Goal: Leave review/rating

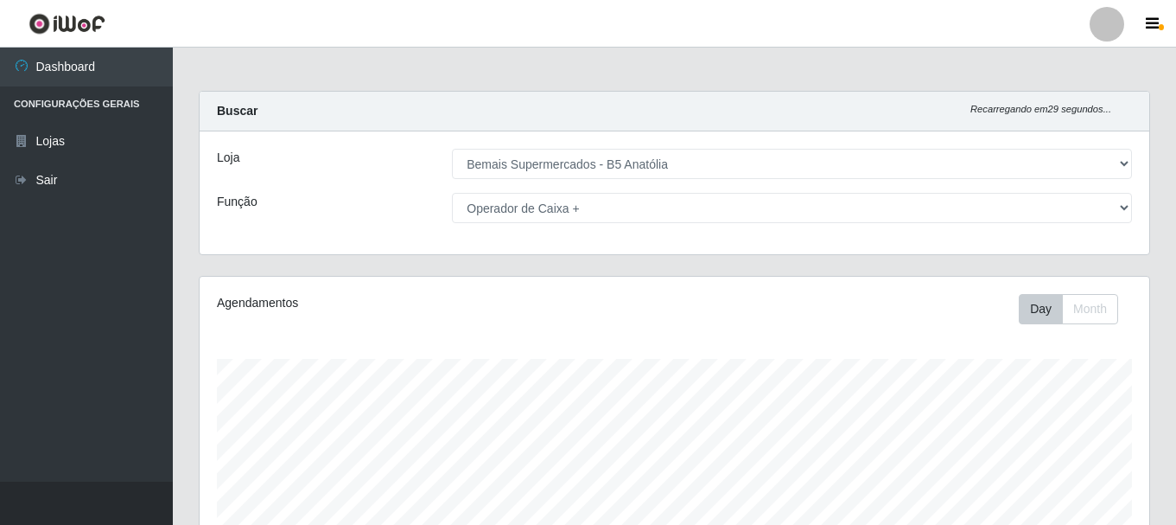
select select "405"
select select "72"
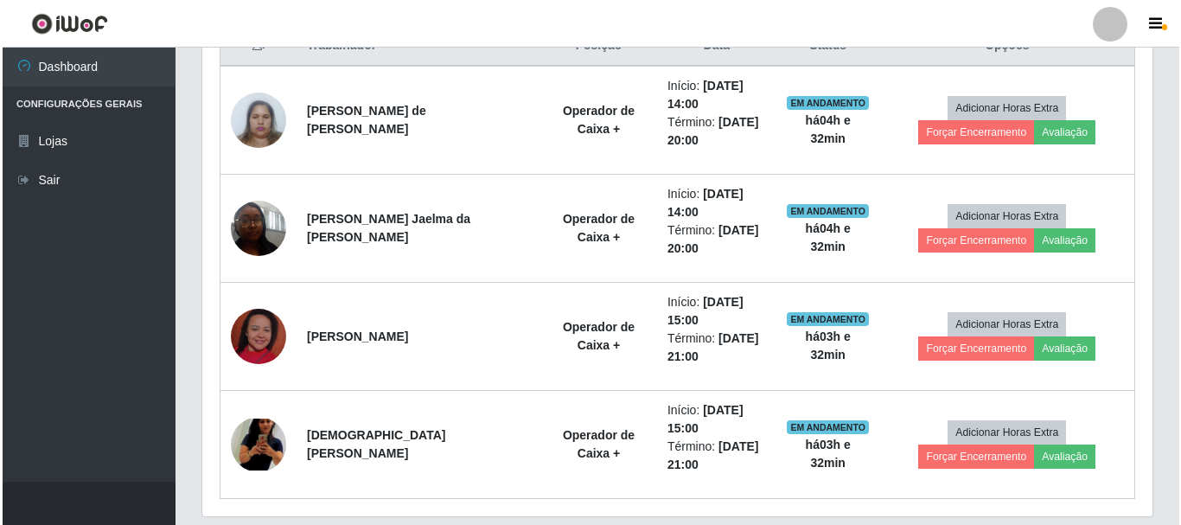
scroll to position [359, 950]
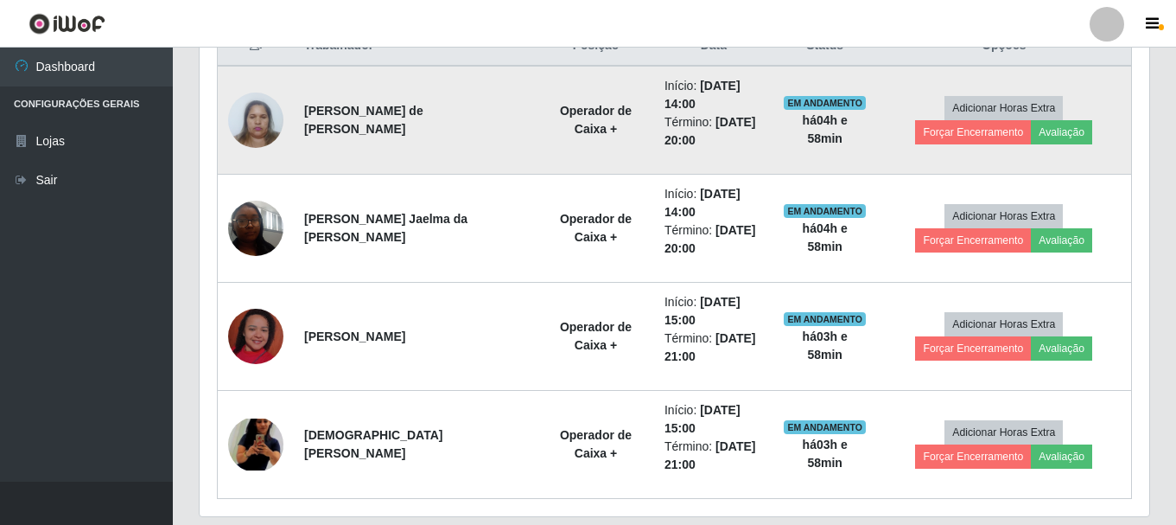
click at [251, 122] on img at bounding box center [255, 119] width 55 height 73
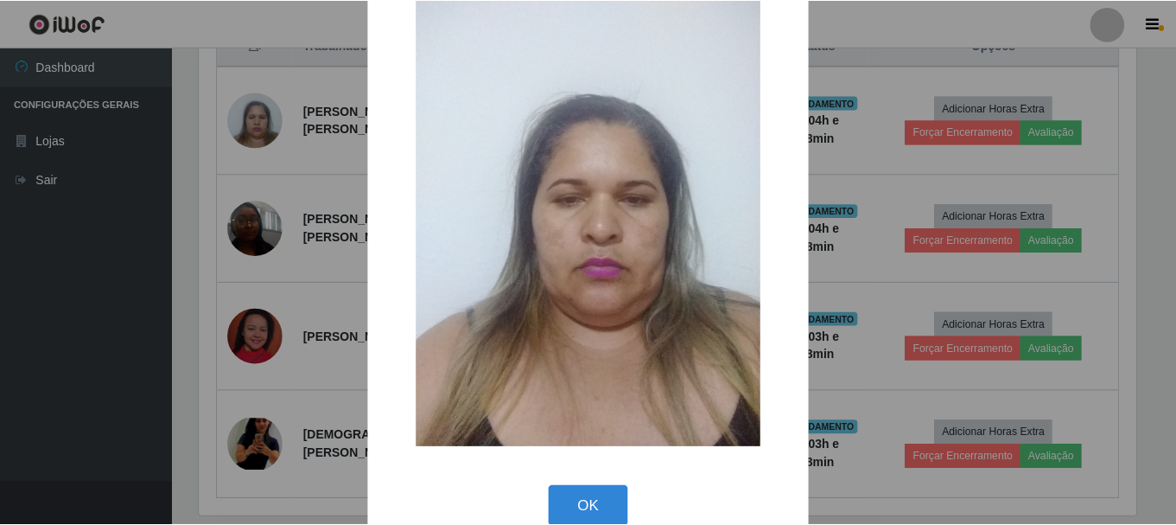
scroll to position [87, 0]
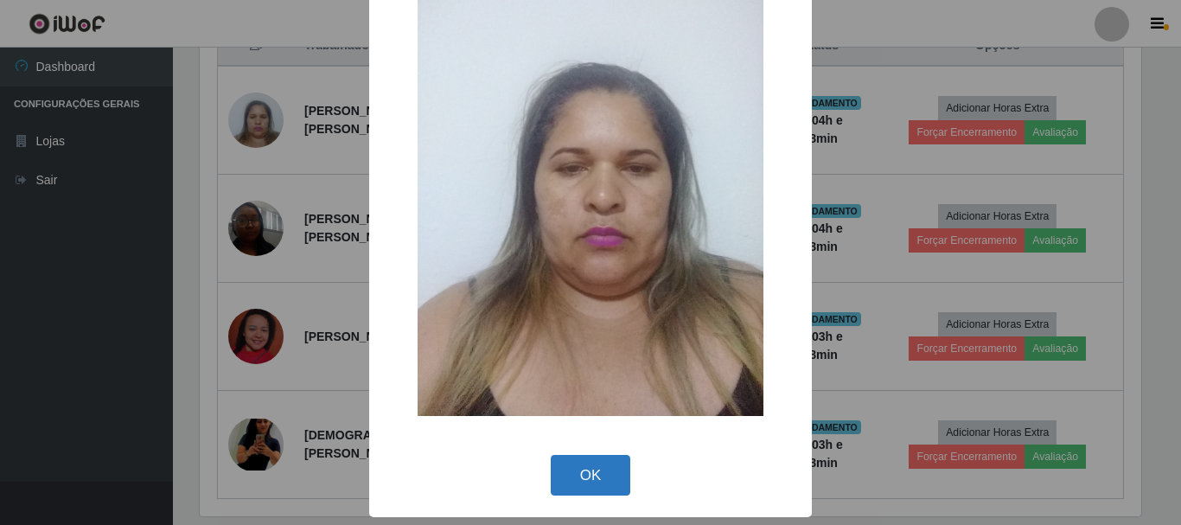
click at [590, 467] on button "OK" at bounding box center [591, 475] width 80 height 41
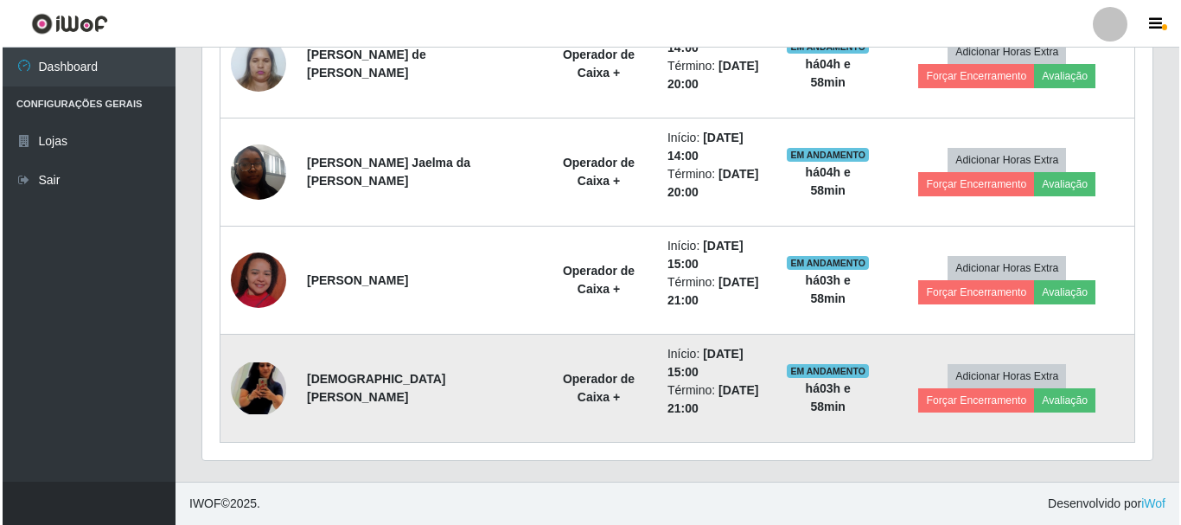
scroll to position [661, 0]
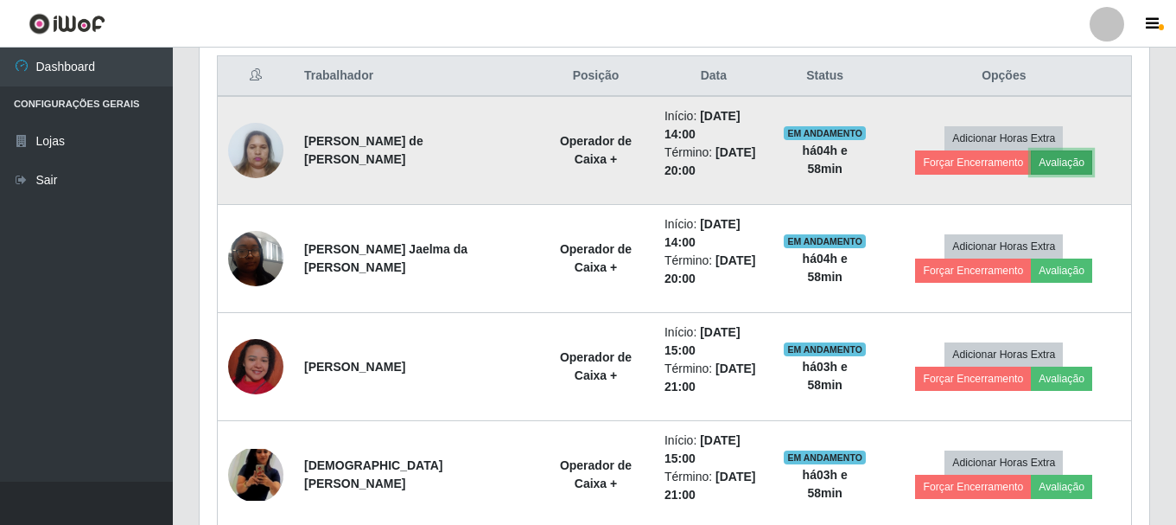
click at [1031, 172] on button "Avaliação" at bounding box center [1061, 162] width 61 height 24
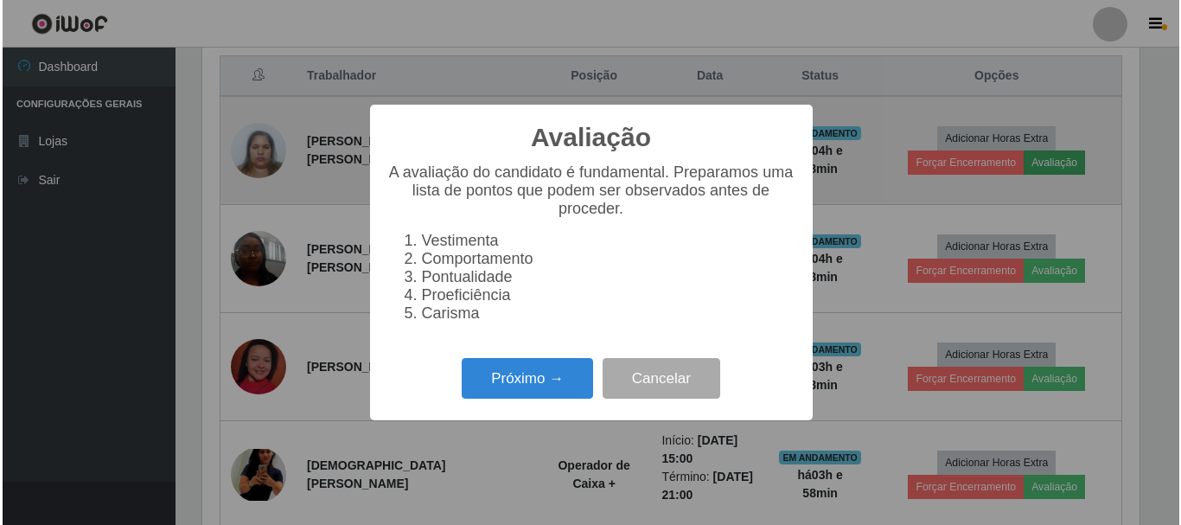
scroll to position [359, 941]
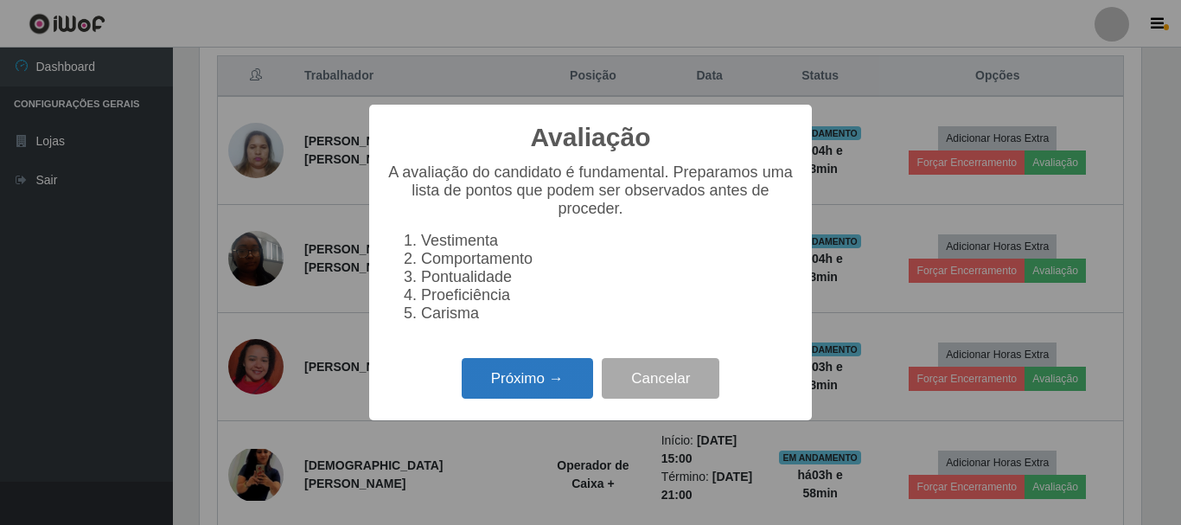
click at [519, 398] on button "Próximo →" at bounding box center [527, 378] width 131 height 41
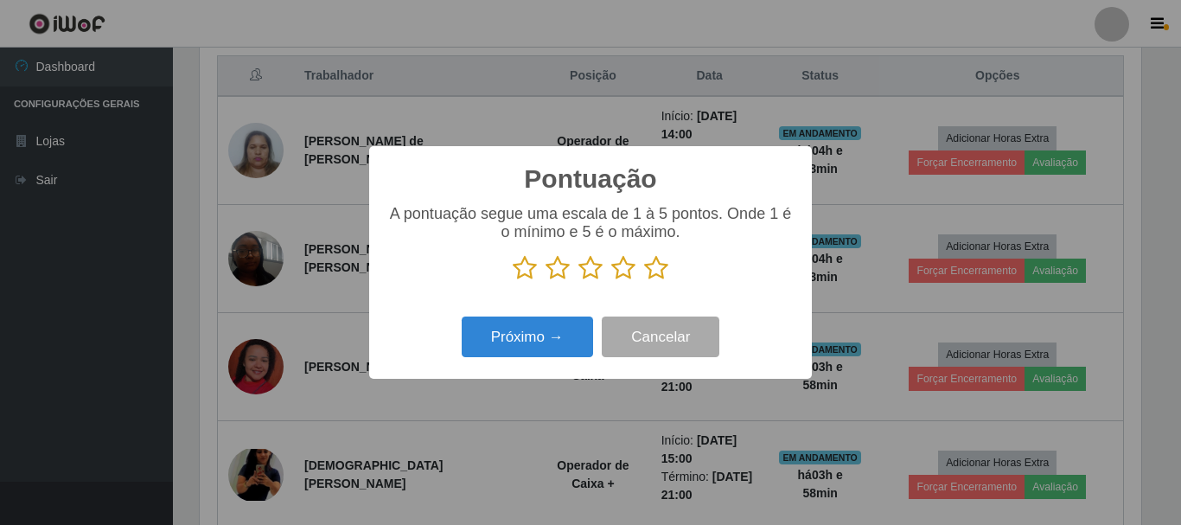
scroll to position [864012, 863429]
click at [649, 275] on icon at bounding box center [656, 268] width 24 height 26
click at [644, 281] on input "radio" at bounding box center [644, 281] width 0 height 0
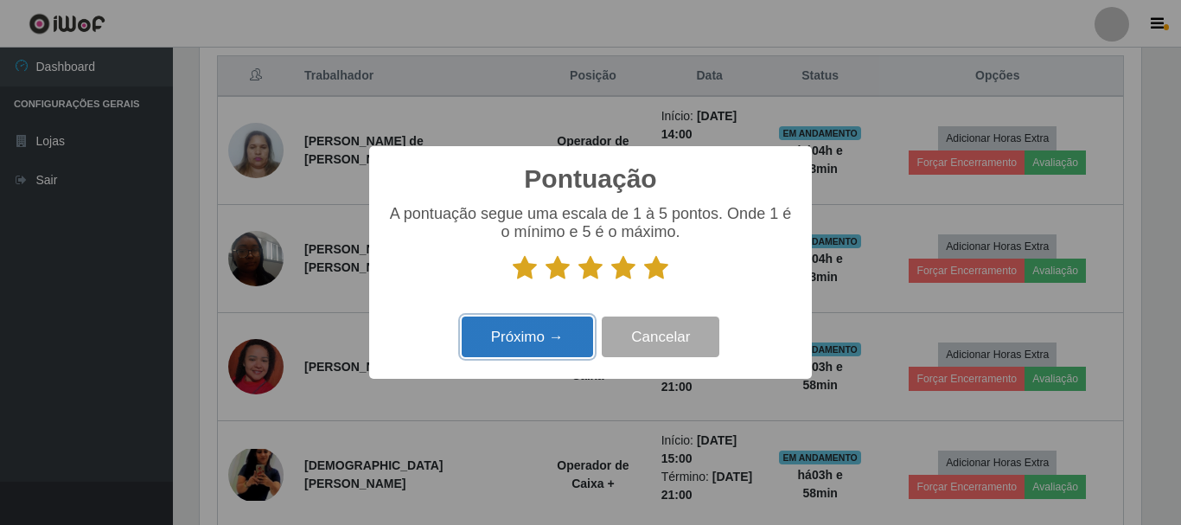
click at [571, 344] on button "Próximo →" at bounding box center [527, 336] width 131 height 41
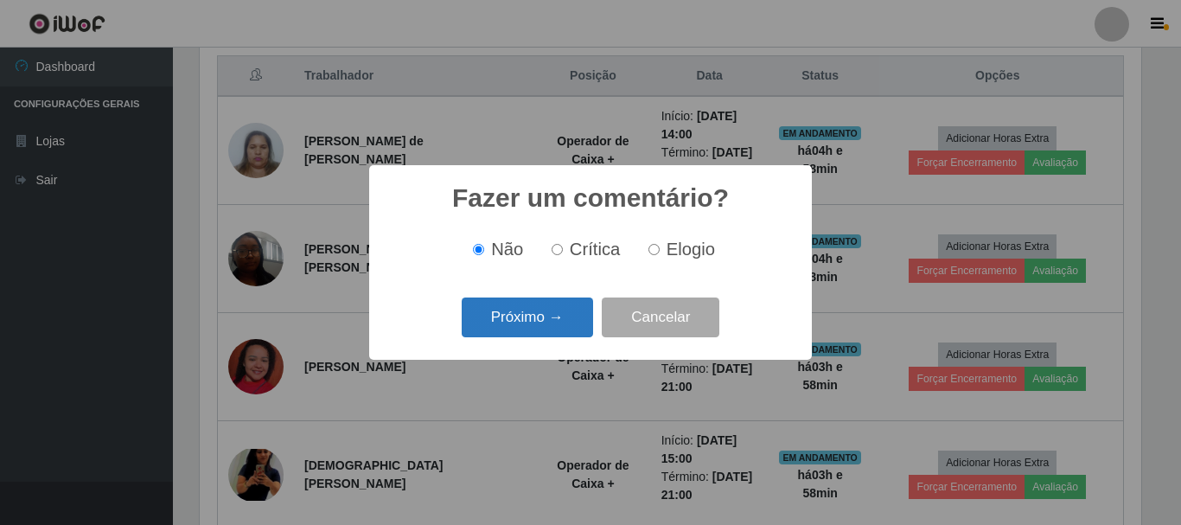
click at [519, 332] on button "Próximo →" at bounding box center [527, 317] width 131 height 41
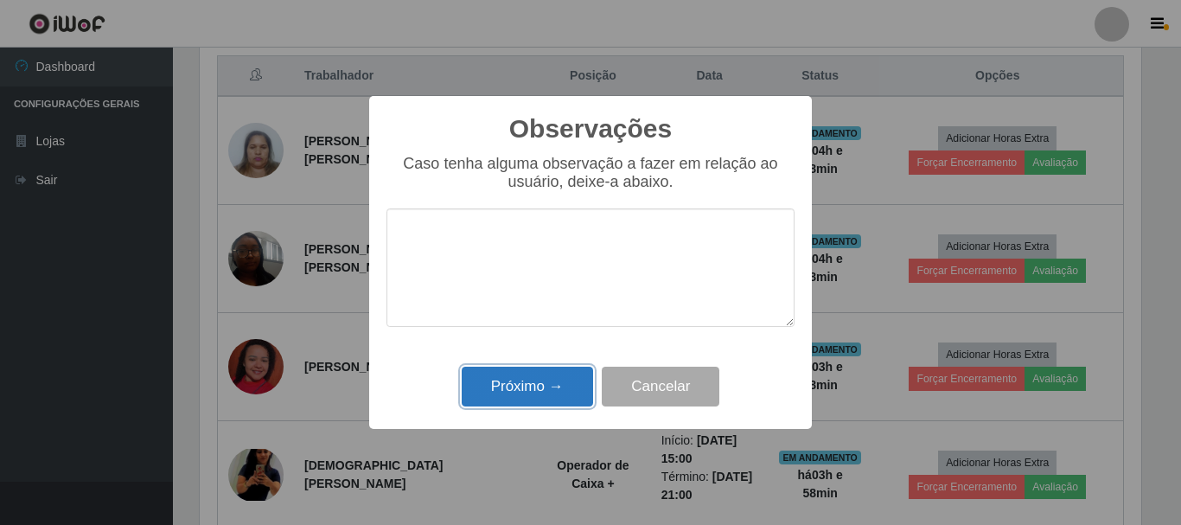
click at [531, 374] on button "Próximo →" at bounding box center [527, 386] width 131 height 41
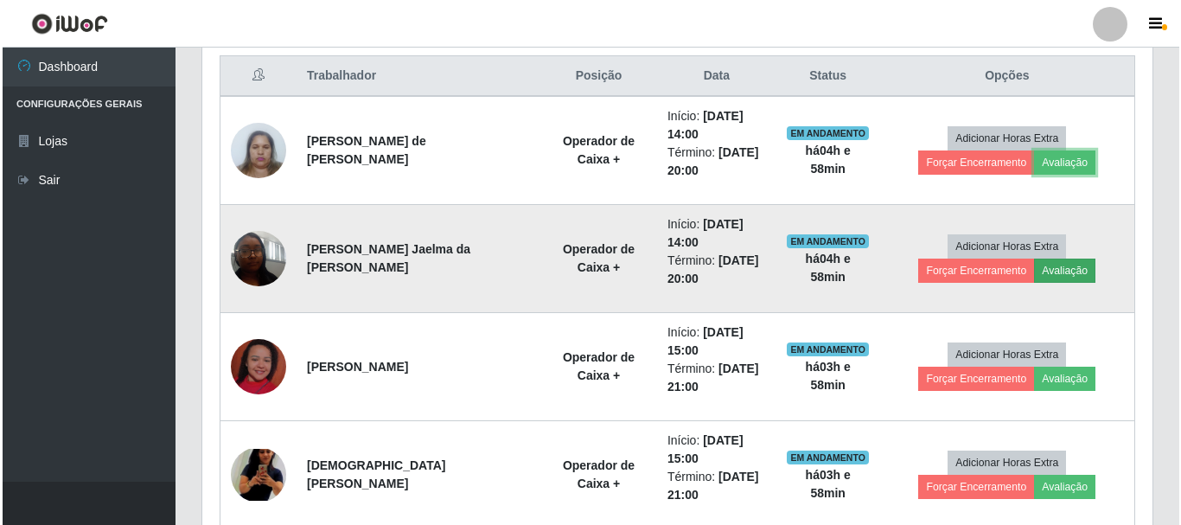
scroll to position [359, 950]
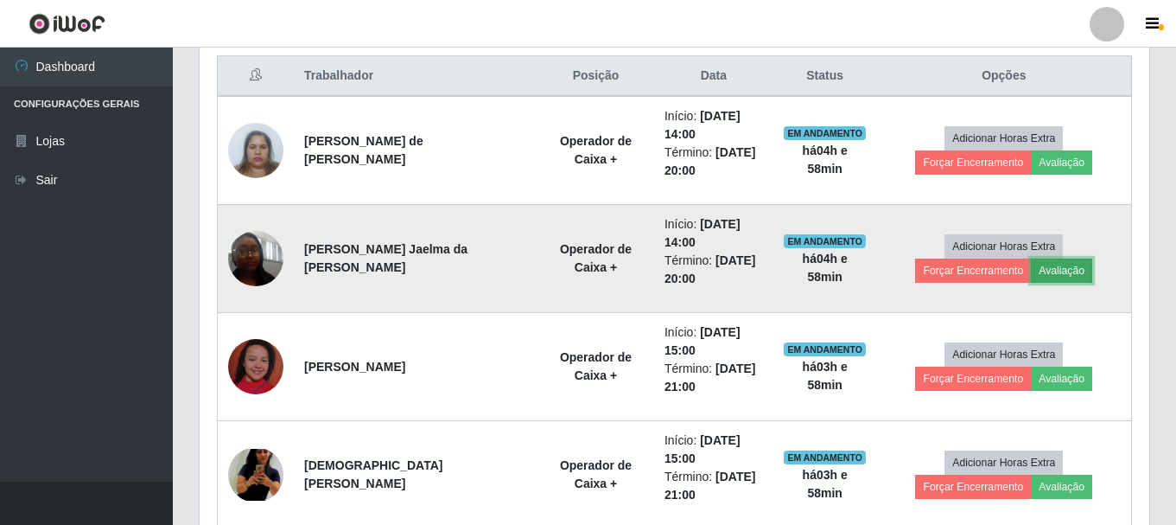
click at [1031, 280] on button "Avaliação" at bounding box center [1061, 270] width 61 height 24
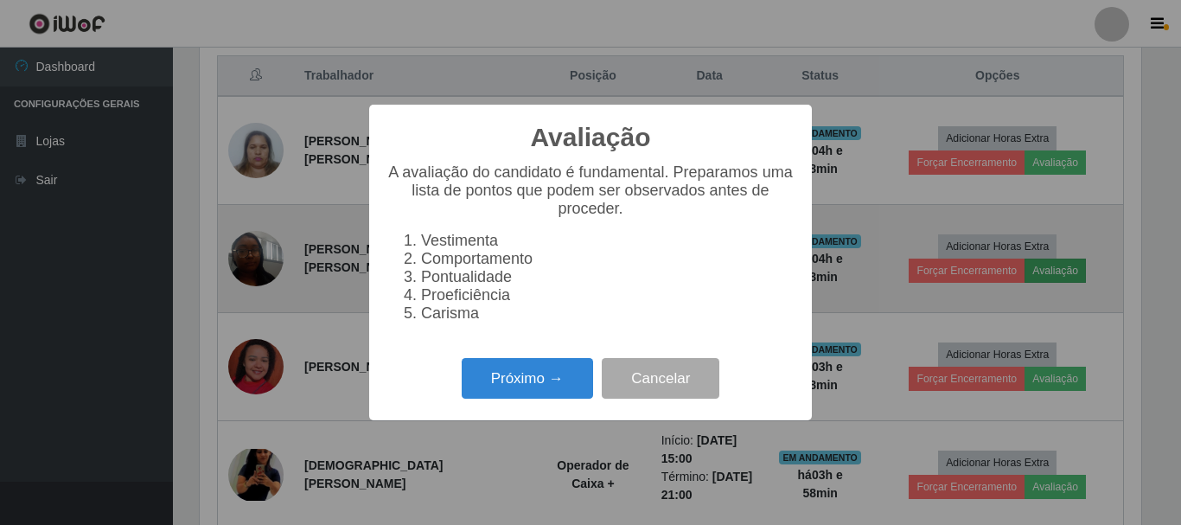
scroll to position [359, 941]
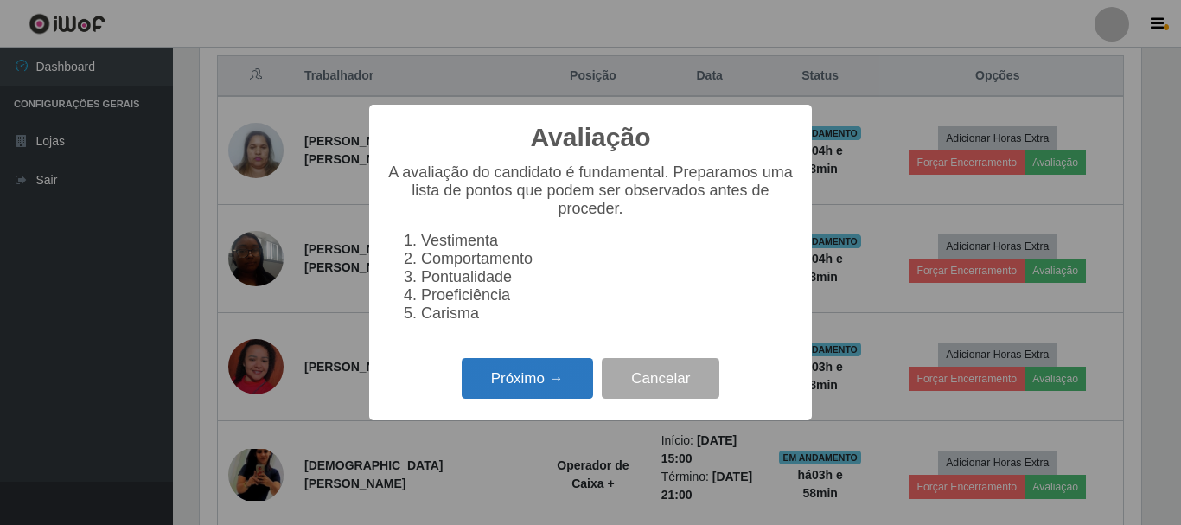
click at [526, 386] on button "Próximo →" at bounding box center [527, 378] width 131 height 41
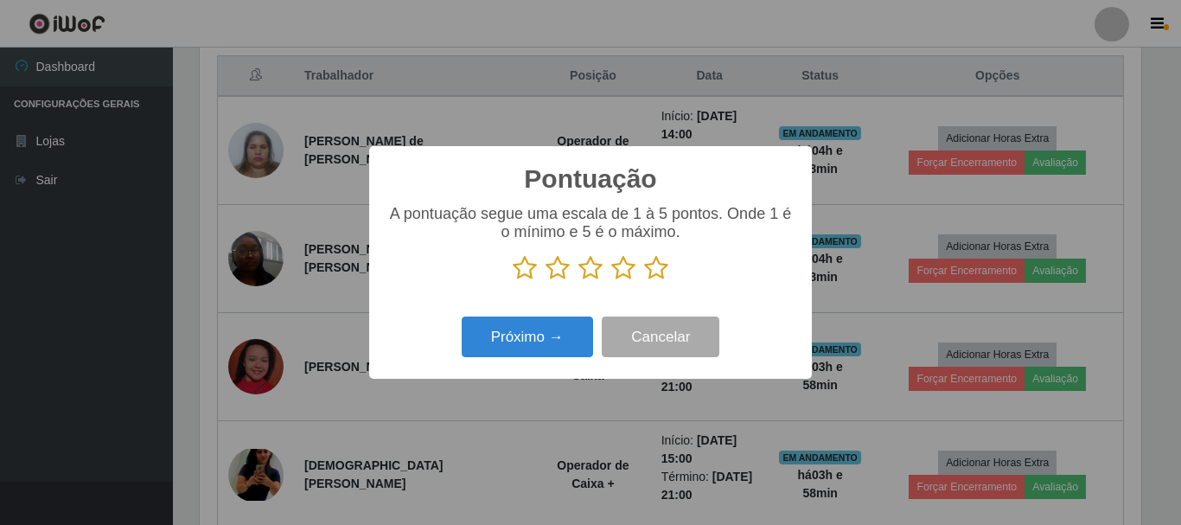
scroll to position [864012, 863429]
click at [641, 273] on p at bounding box center [590, 268] width 408 height 26
drag, startPoint x: 553, startPoint y: 349, endPoint x: 700, endPoint y: 244, distance: 180.9
click at [700, 244] on div "Pontuação × A pontuação segue uma escala de 1 à 5 pontos. Onde 1 é o mínimo e 5…" at bounding box center [590, 262] width 443 height 233
drag, startPoint x: 659, startPoint y: 264, endPoint x: 625, endPoint y: 264, distance: 33.7
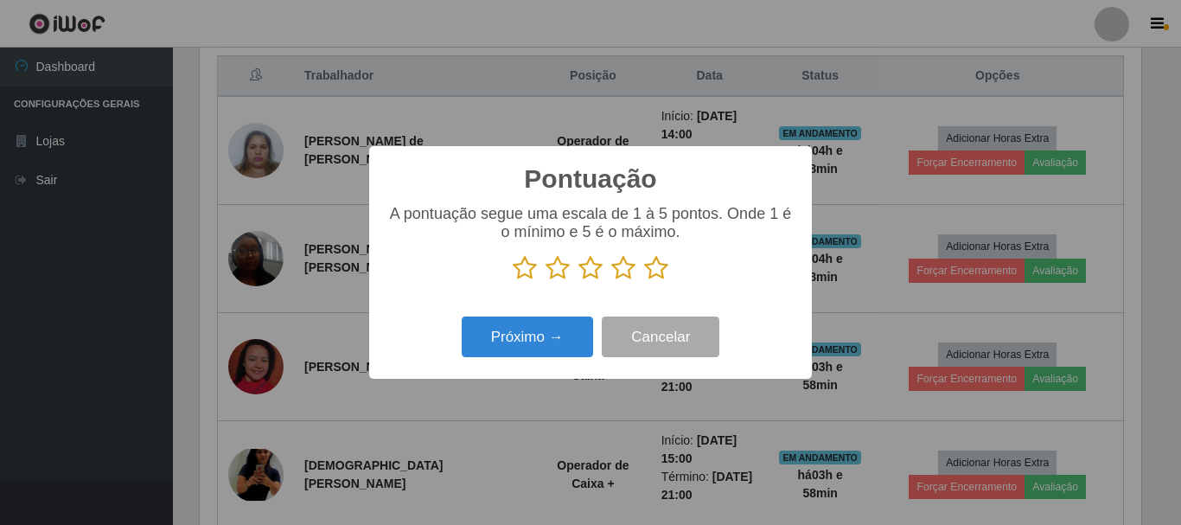
click at [658, 264] on icon at bounding box center [656, 268] width 24 height 26
click at [644, 281] on input "radio" at bounding box center [644, 281] width 0 height 0
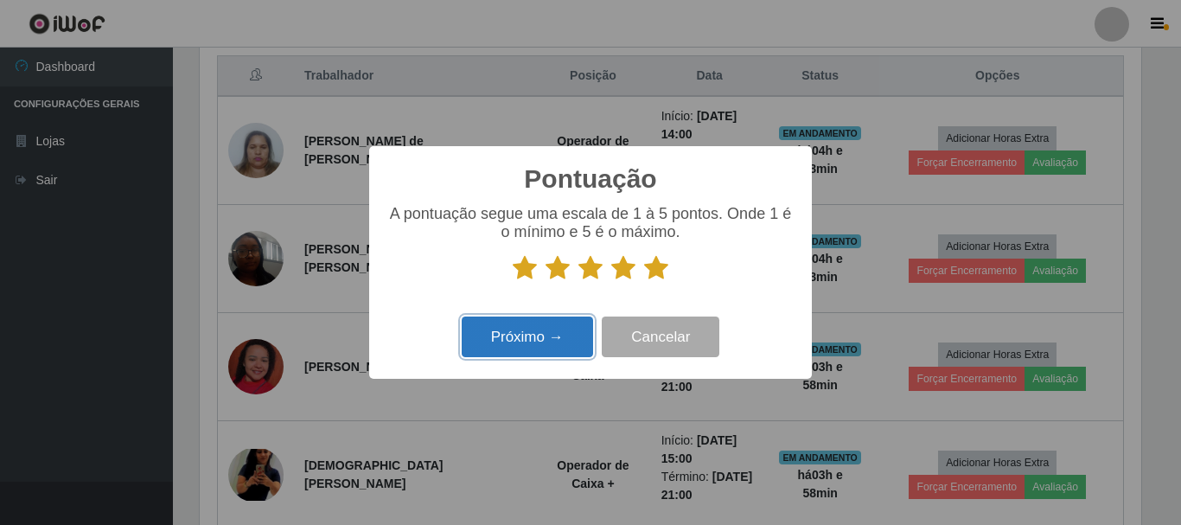
click at [568, 332] on button "Próximo →" at bounding box center [527, 336] width 131 height 41
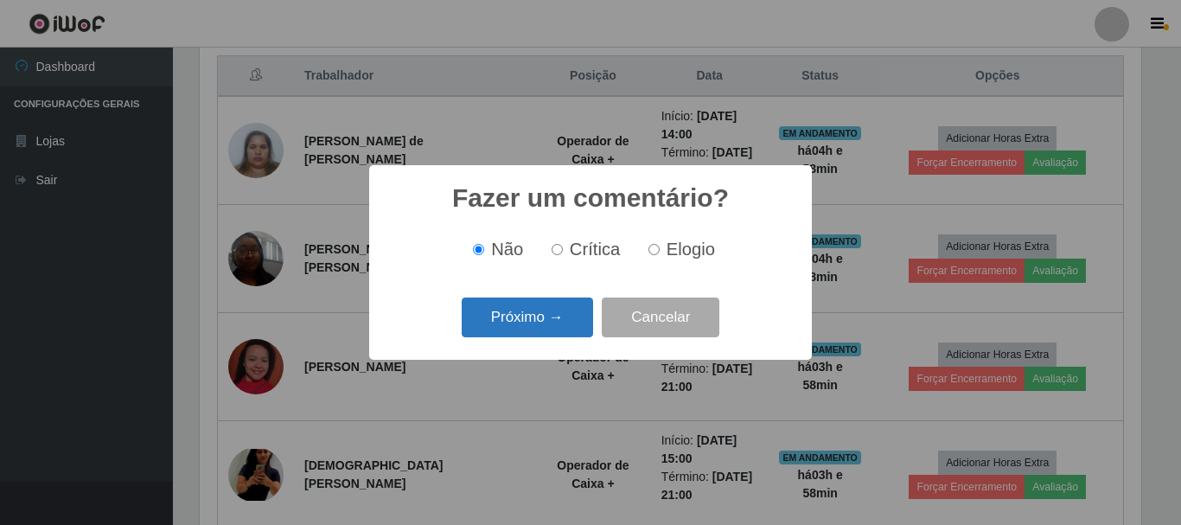
click at [567, 332] on button "Próximo →" at bounding box center [527, 317] width 131 height 41
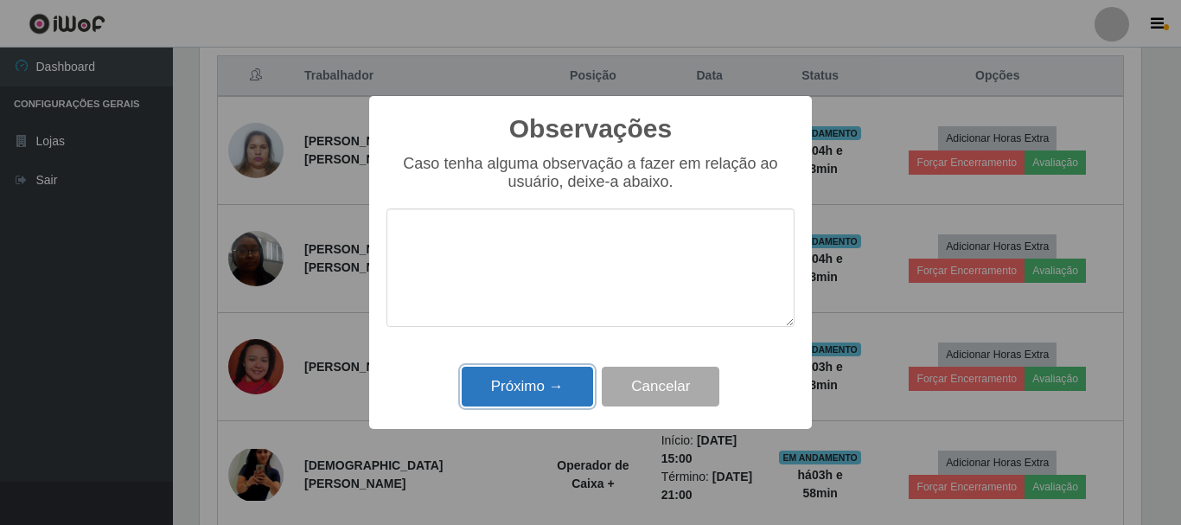
click at [572, 370] on button "Próximo →" at bounding box center [527, 386] width 131 height 41
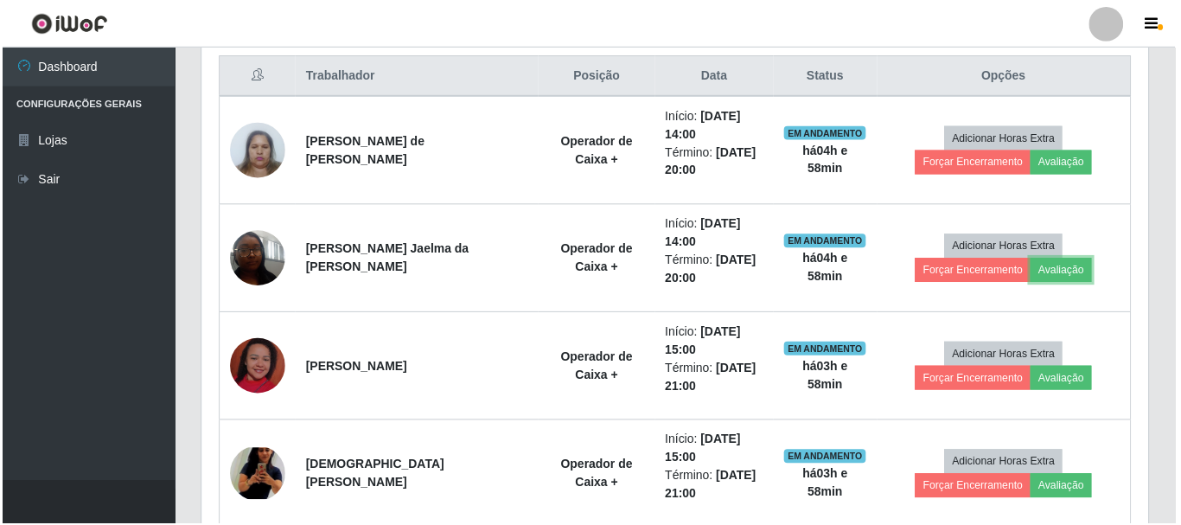
scroll to position [359, 950]
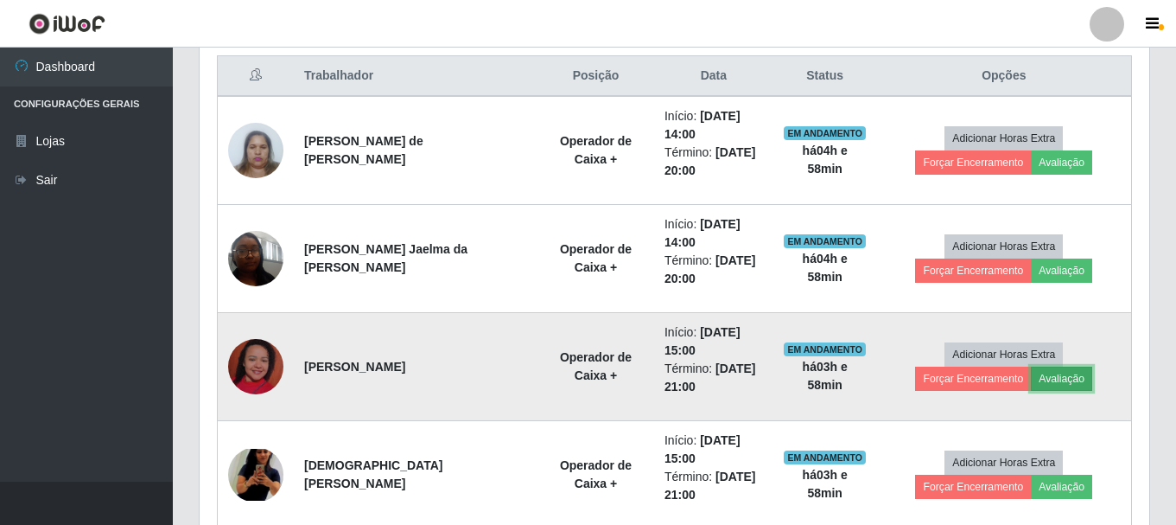
click at [1031, 381] on button "Avaliação" at bounding box center [1061, 378] width 61 height 24
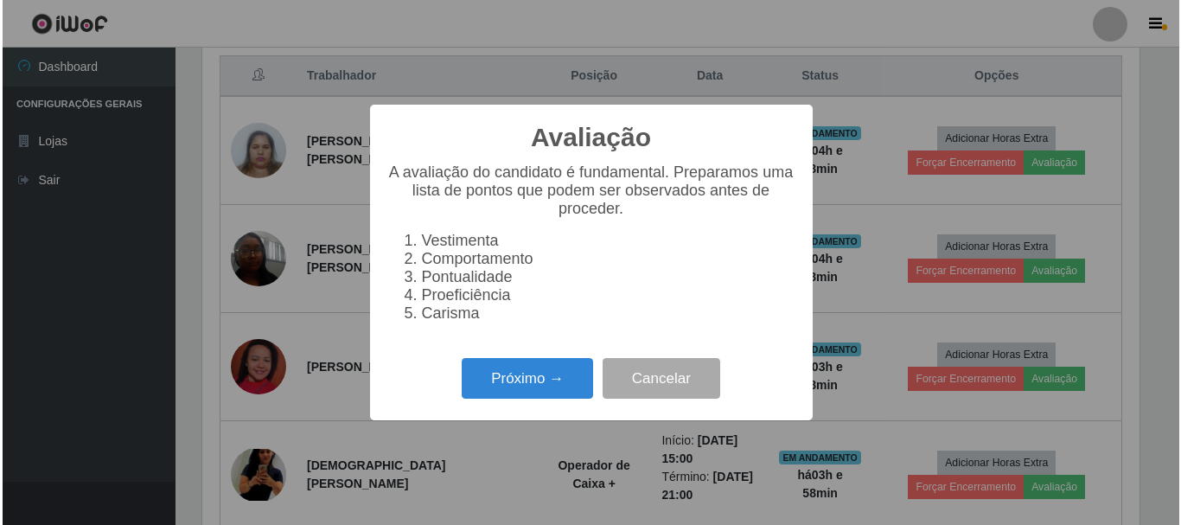
scroll to position [359, 941]
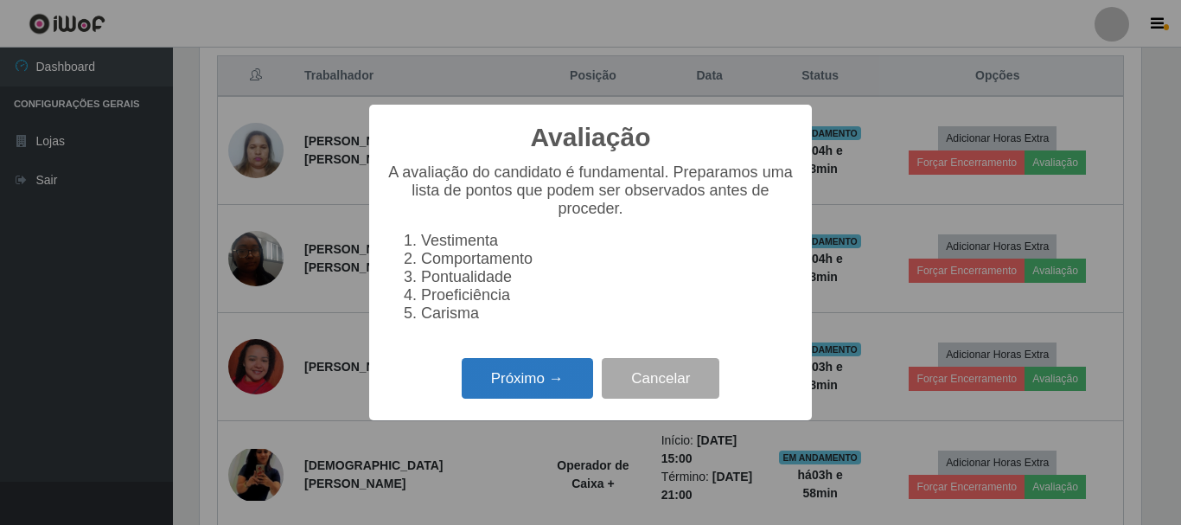
click at [536, 376] on button "Próximo →" at bounding box center [527, 378] width 131 height 41
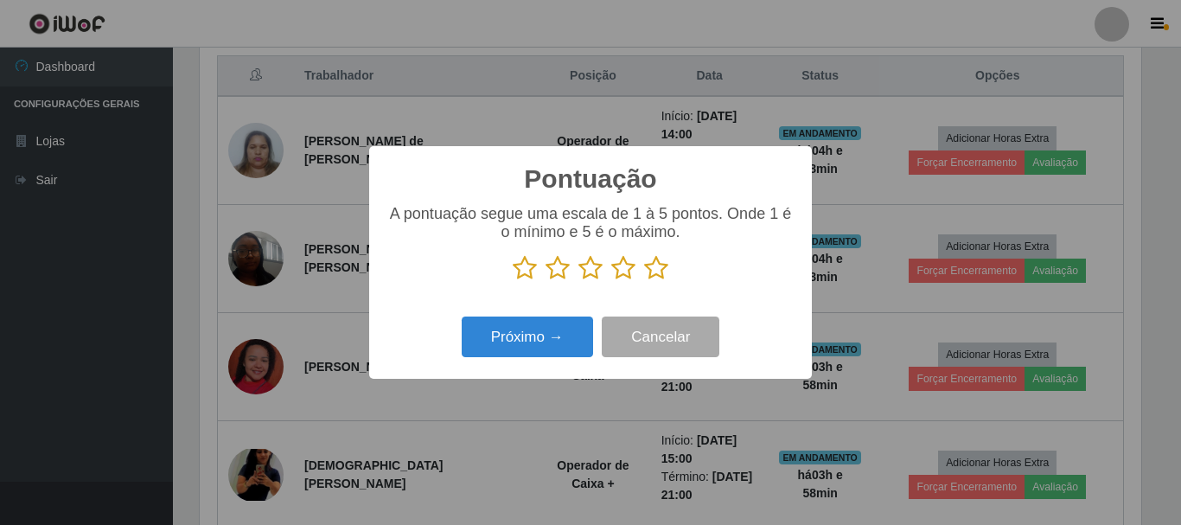
scroll to position [864012, 863429]
drag, startPoint x: 654, startPoint y: 271, endPoint x: 545, endPoint y: 347, distance: 132.8
click at [645, 274] on icon at bounding box center [656, 268] width 24 height 26
click at [644, 281] on input "radio" at bounding box center [644, 281] width 0 height 0
click at [531, 361] on div "Próximo → Cancelar" at bounding box center [590, 336] width 408 height 49
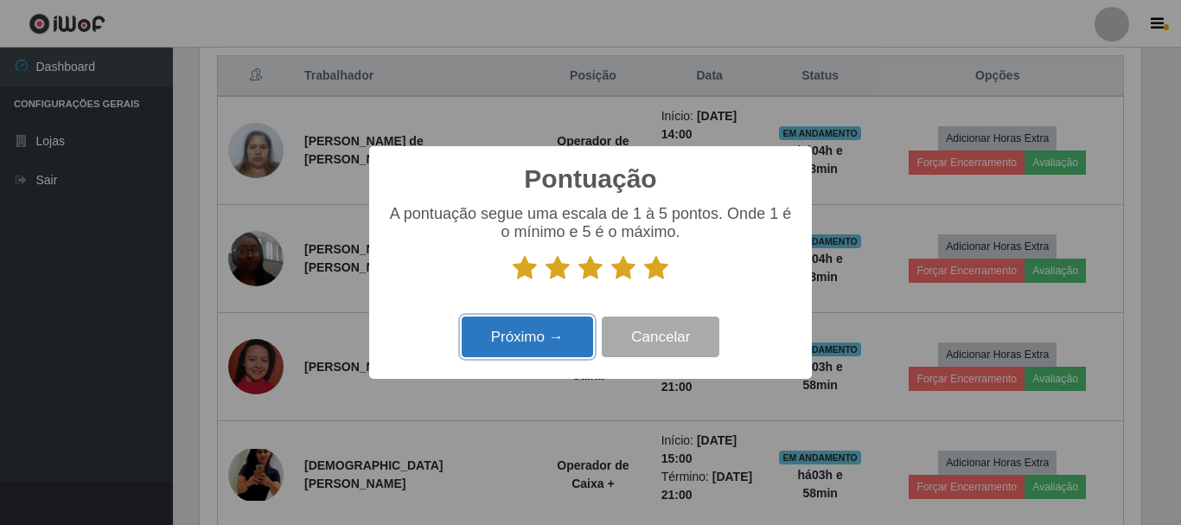
click at [536, 354] on button "Próximo →" at bounding box center [527, 336] width 131 height 41
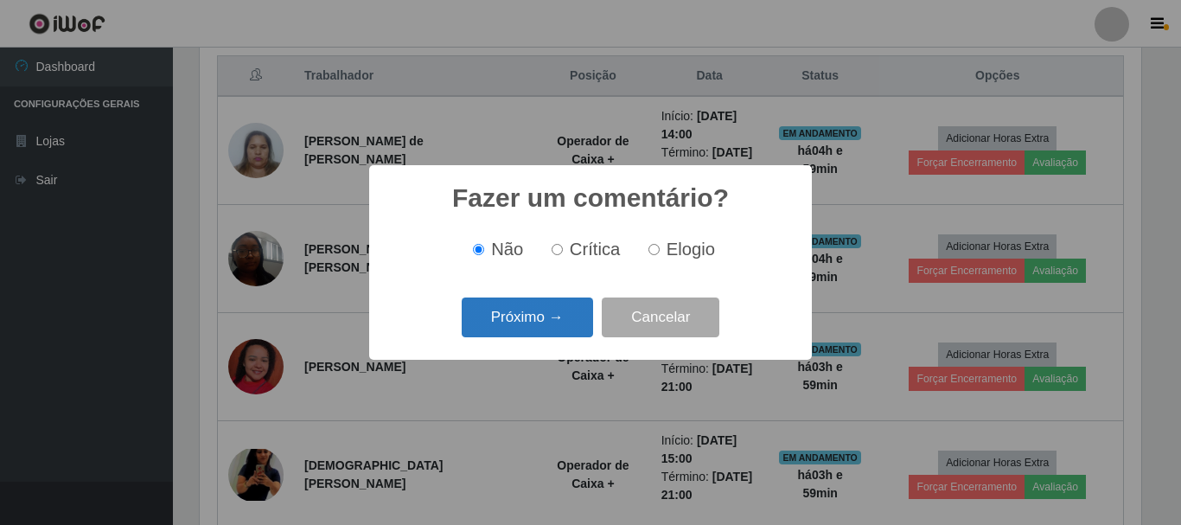
click at [550, 319] on button "Próximo →" at bounding box center [527, 317] width 131 height 41
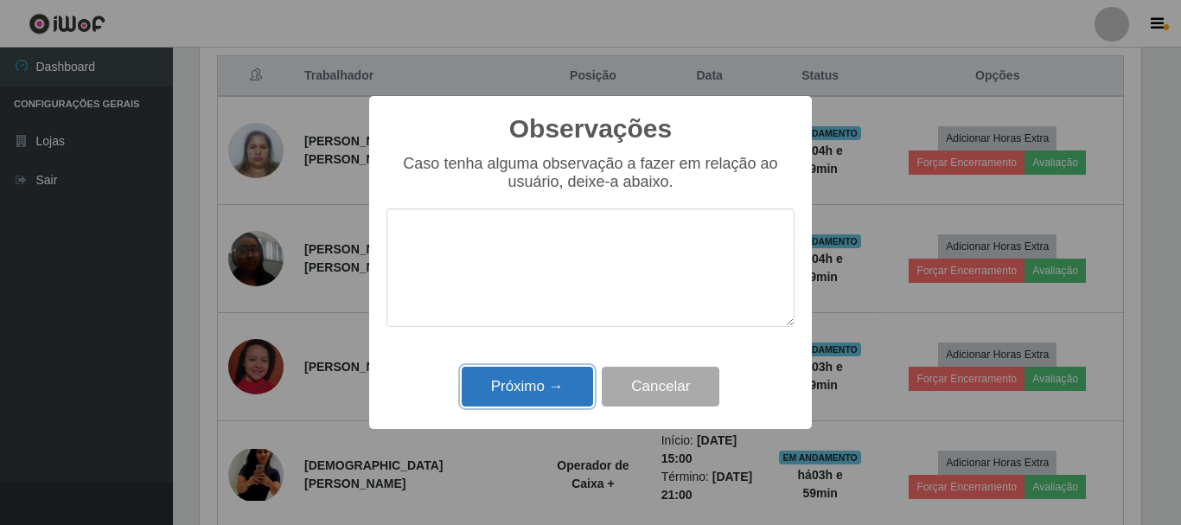
click at [551, 379] on button "Próximo →" at bounding box center [527, 386] width 131 height 41
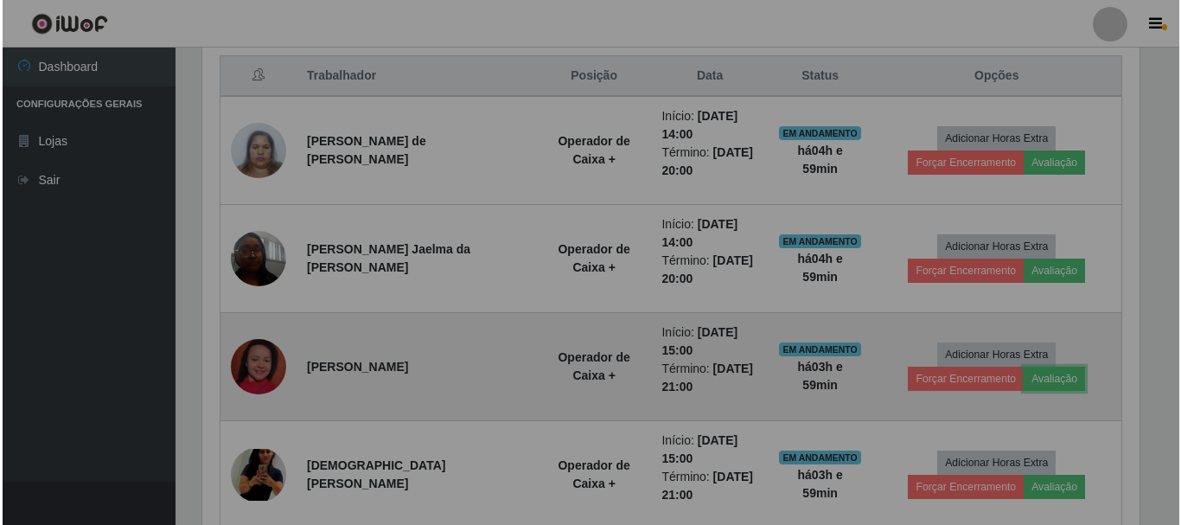
scroll to position [359, 950]
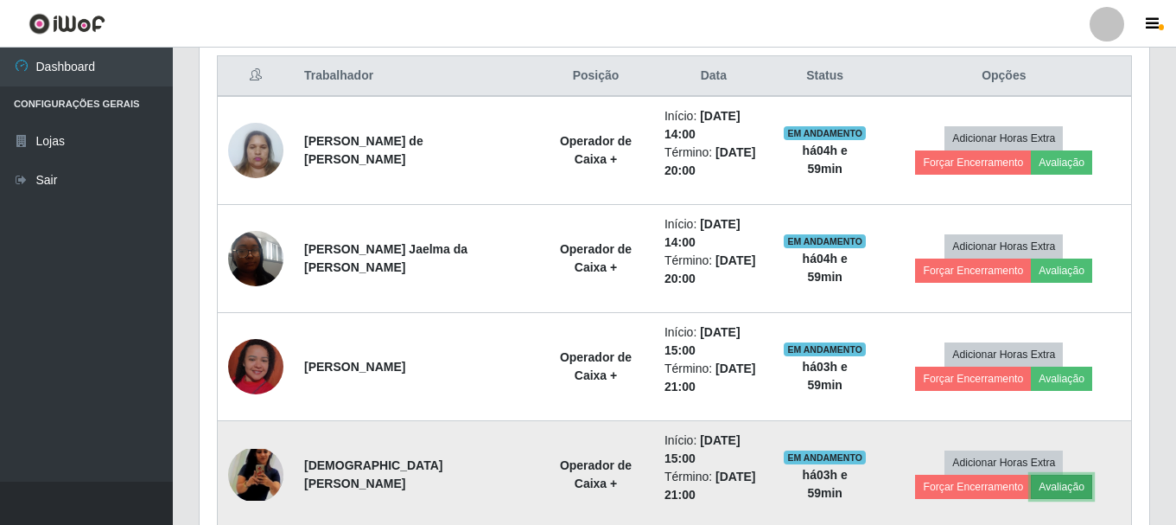
click at [1031, 488] on button "Avaliação" at bounding box center [1061, 487] width 61 height 24
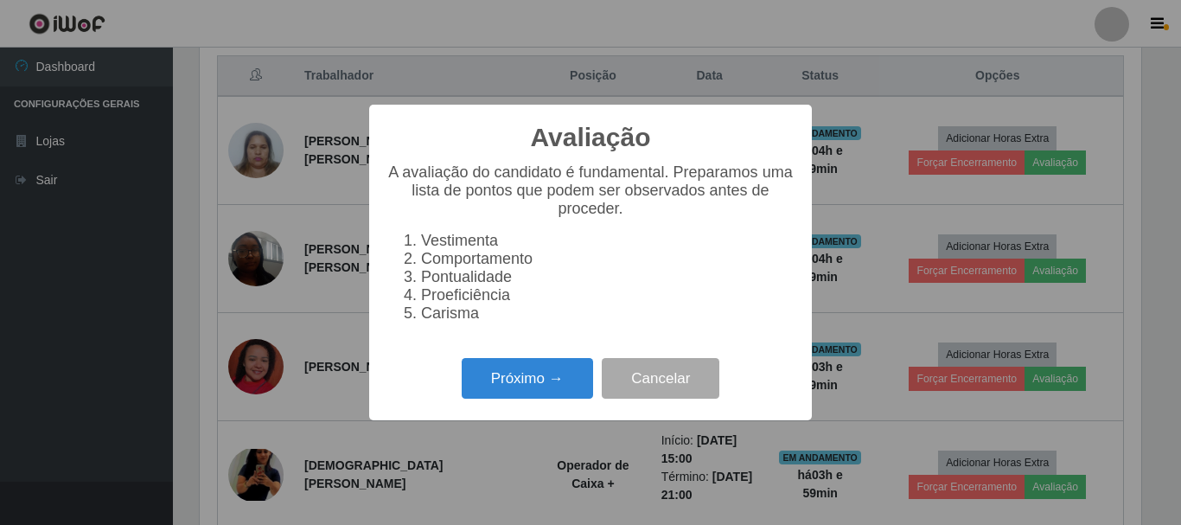
scroll to position [359, 941]
click at [526, 386] on button "Próximo →" at bounding box center [527, 378] width 131 height 41
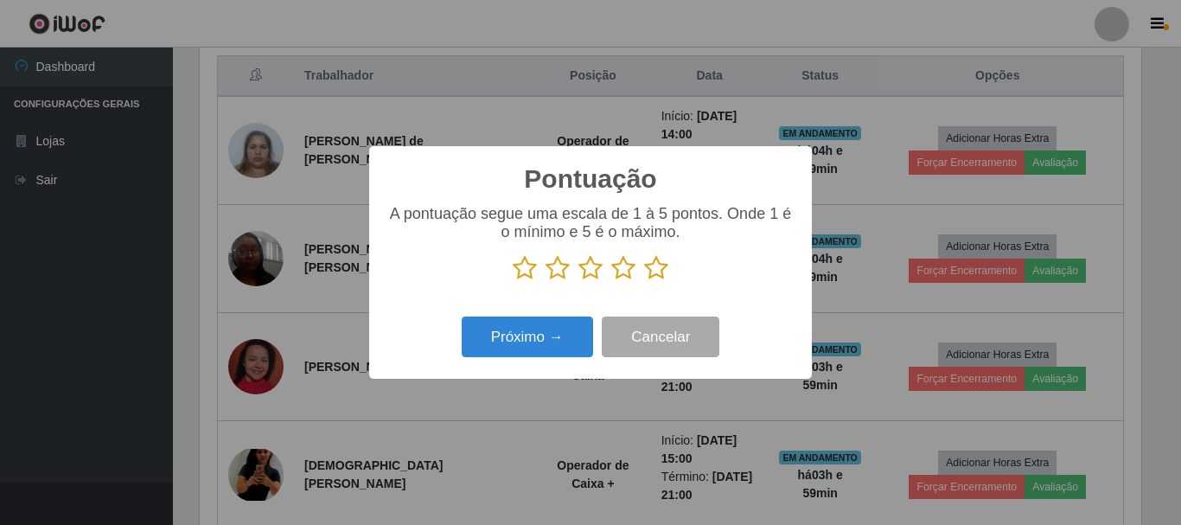
scroll to position [864012, 863429]
drag, startPoint x: 650, startPoint y: 269, endPoint x: 622, endPoint y: 325, distance: 62.6
click at [647, 273] on icon at bounding box center [656, 268] width 24 height 26
click at [644, 281] on input "radio" at bounding box center [644, 281] width 0 height 0
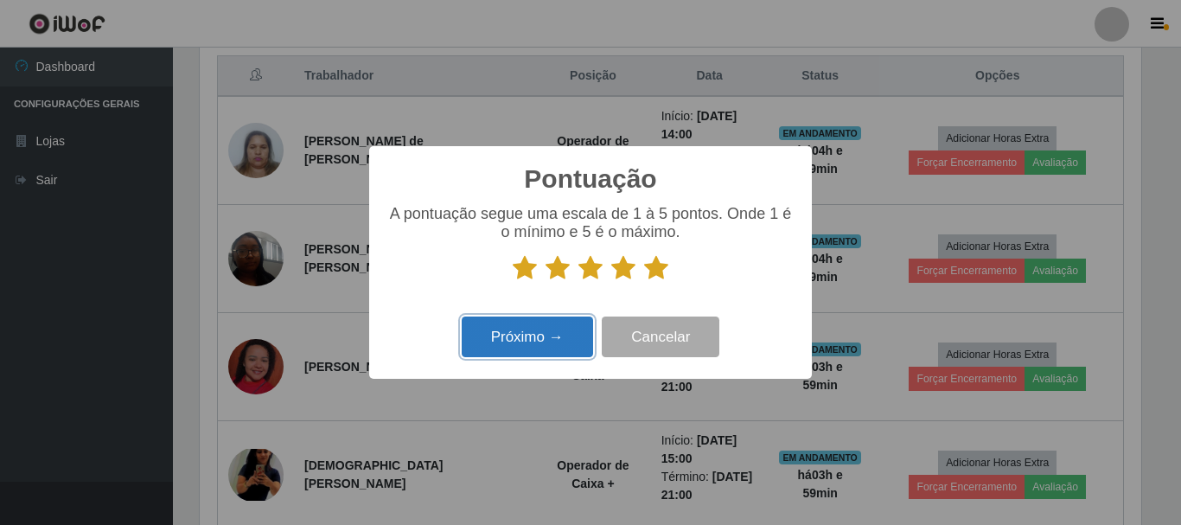
click at [562, 330] on button "Próximo →" at bounding box center [527, 336] width 131 height 41
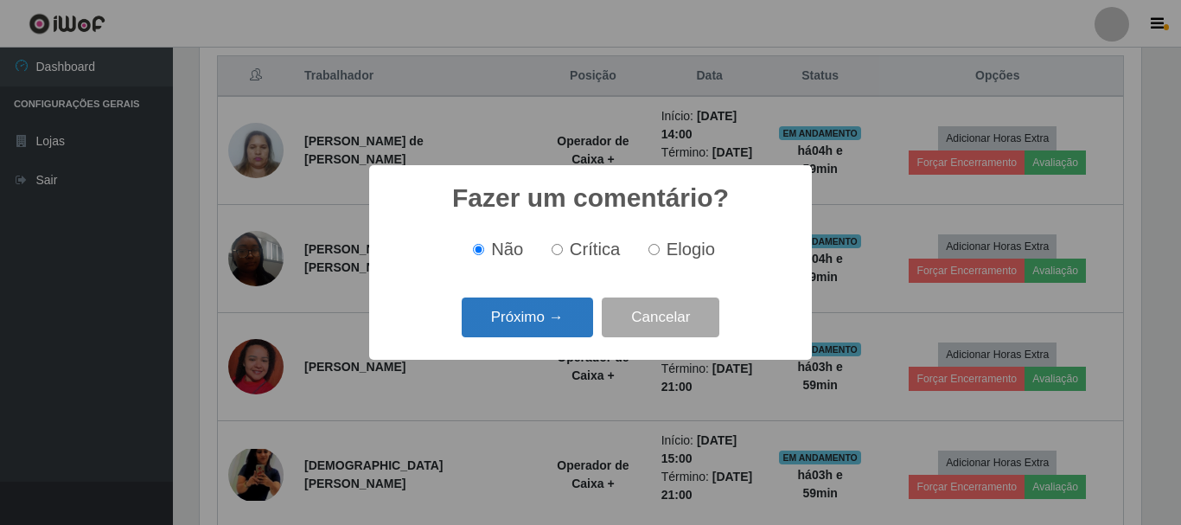
click at [529, 333] on button "Próximo →" at bounding box center [527, 317] width 131 height 41
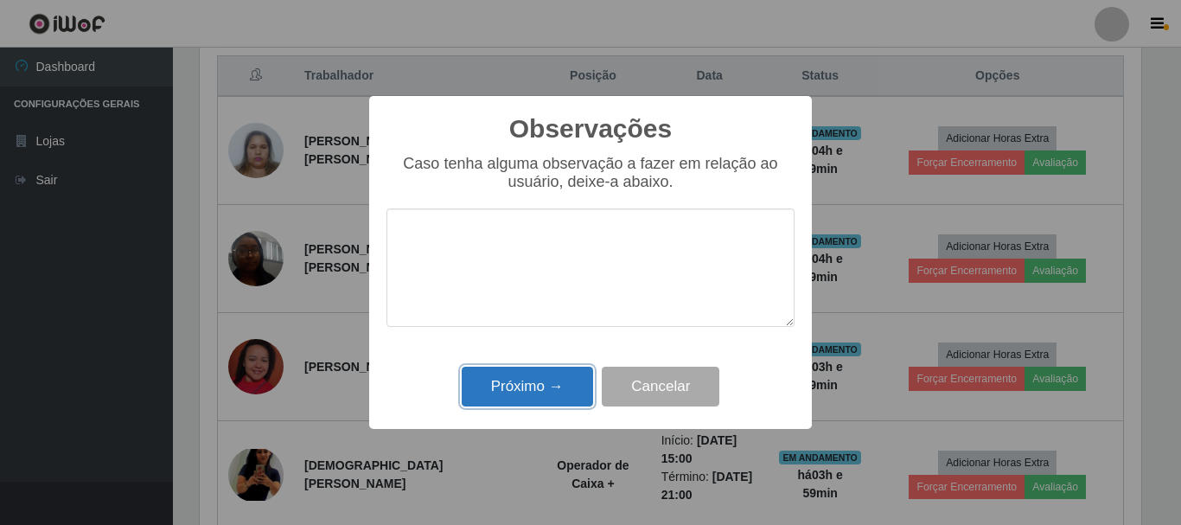
click at [543, 378] on button "Próximo →" at bounding box center [527, 386] width 131 height 41
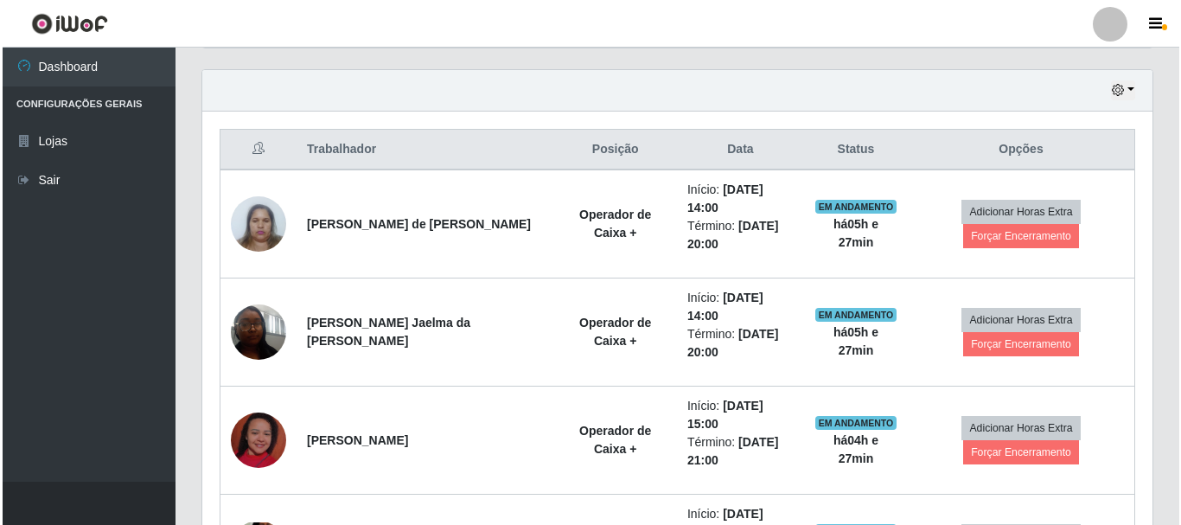
scroll to position [675, 0]
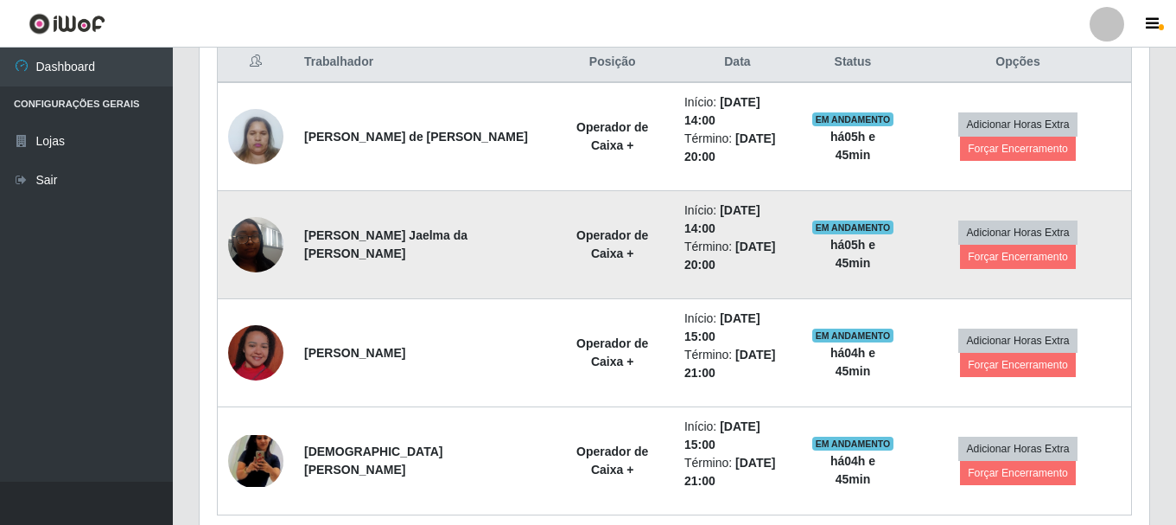
click at [264, 217] on img at bounding box center [255, 243] width 55 height 73
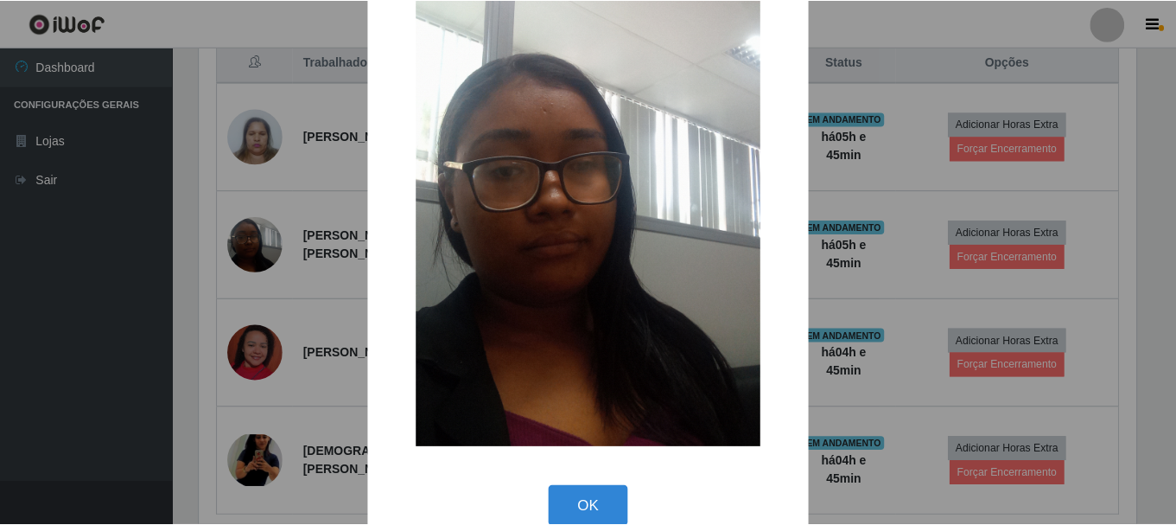
scroll to position [86, 0]
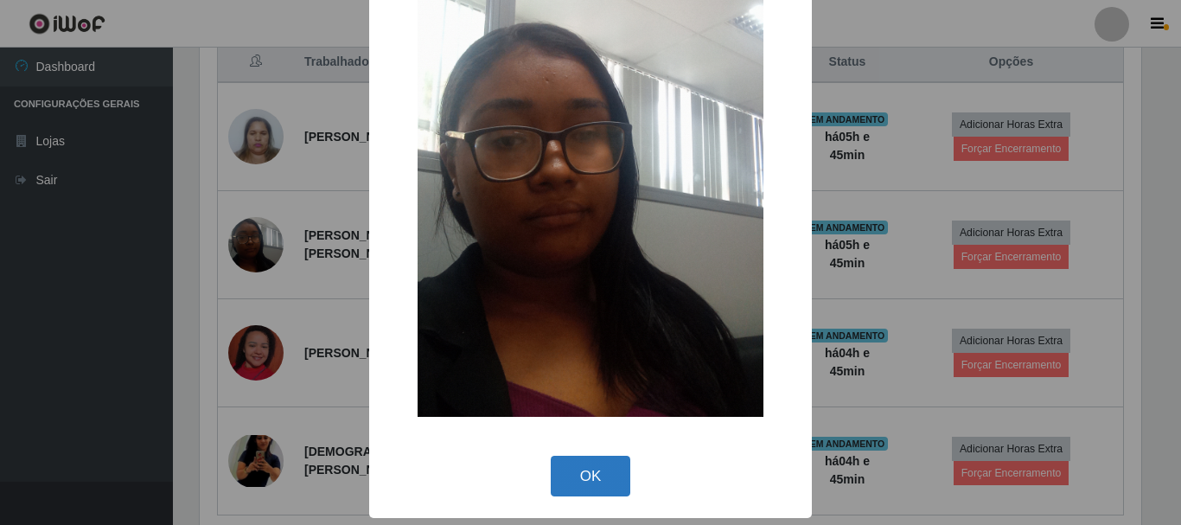
click at [599, 480] on button "OK" at bounding box center [591, 476] width 80 height 41
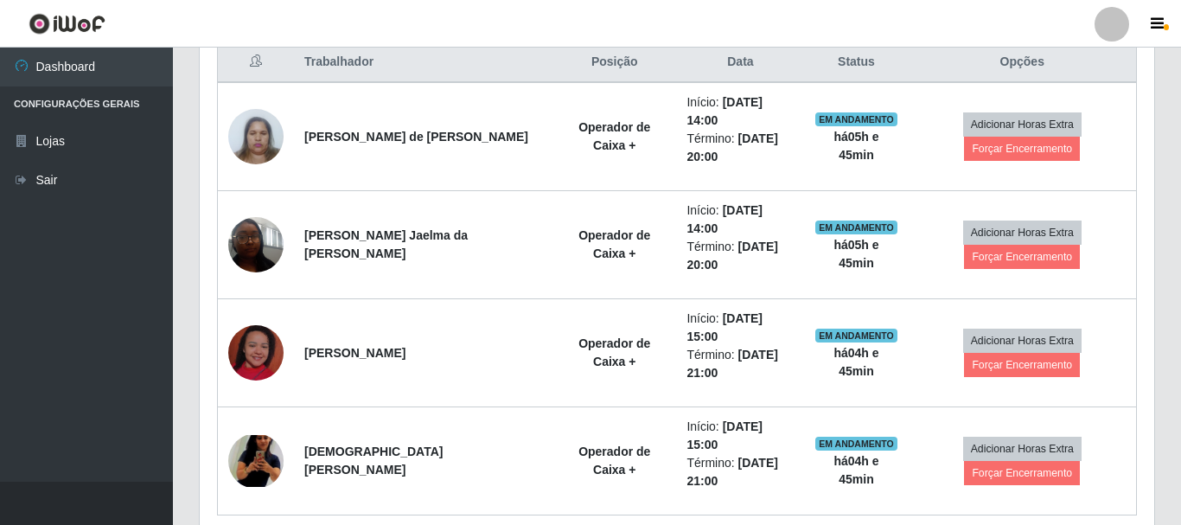
scroll to position [359, 950]
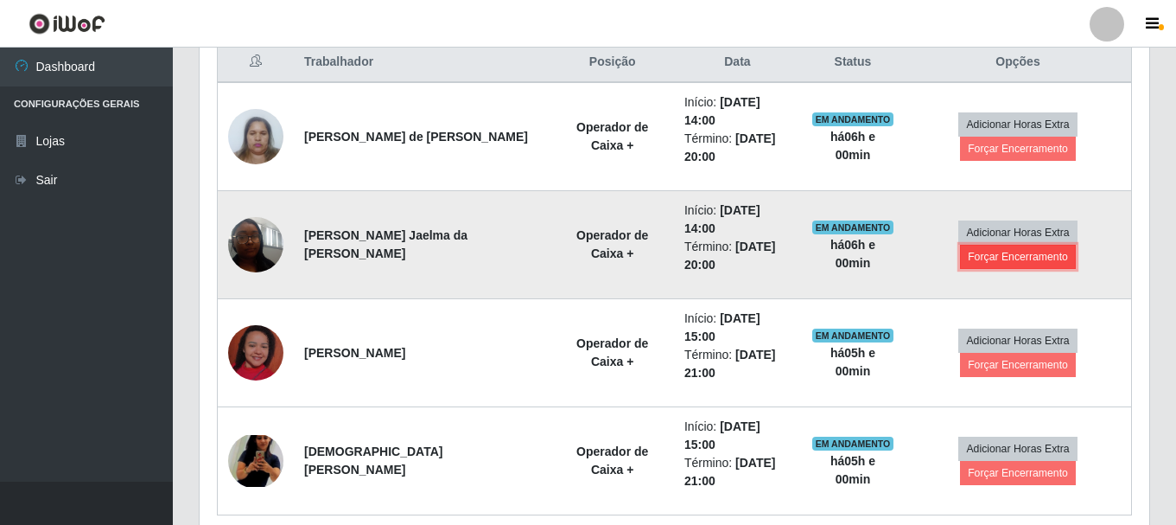
click at [1017, 245] on button "Forçar Encerramento" at bounding box center [1018, 257] width 116 height 24
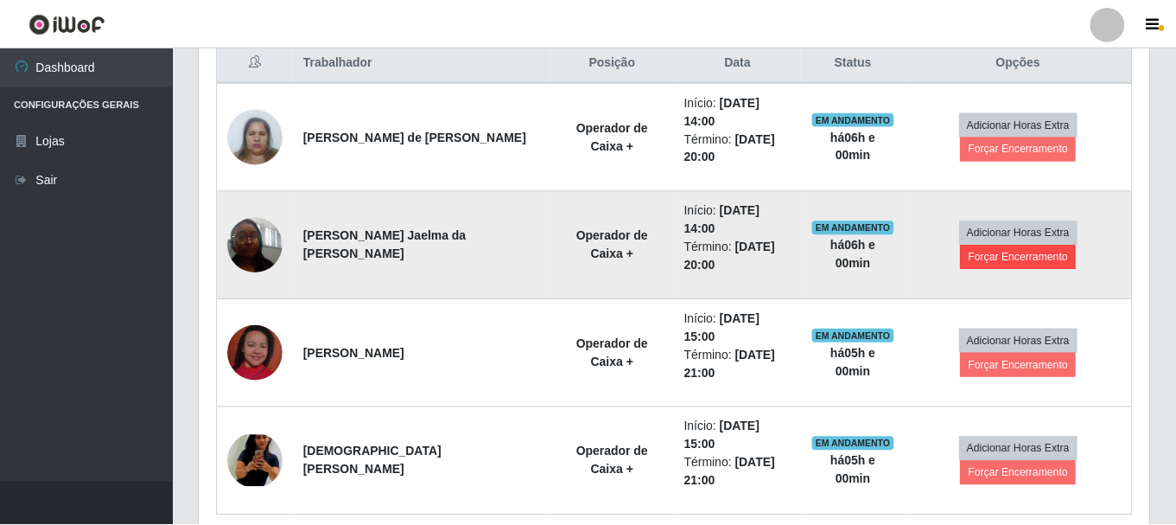
scroll to position [359, 941]
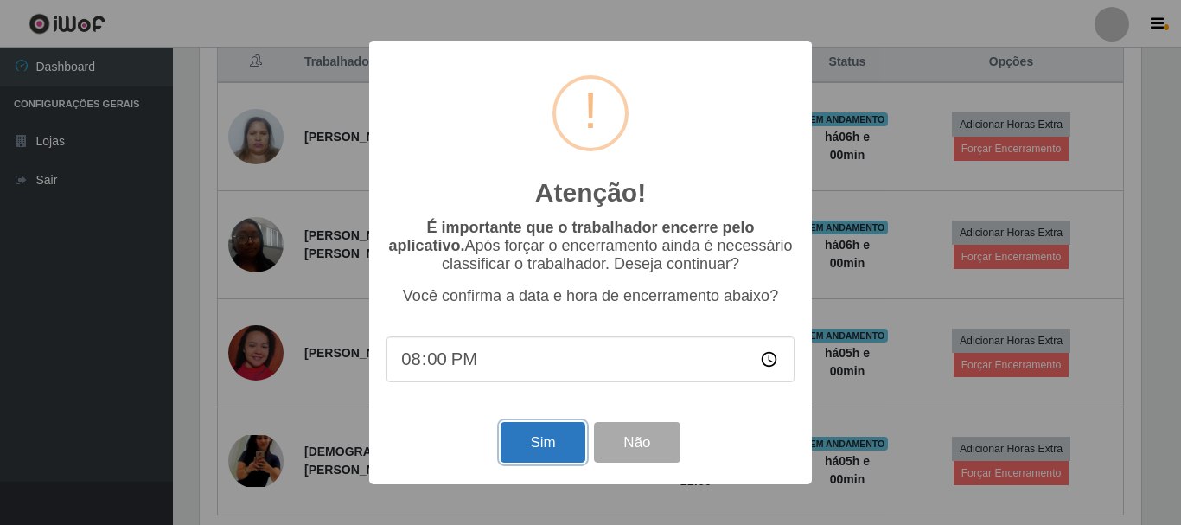
click at [551, 446] on button "Sim" at bounding box center [542, 442] width 84 height 41
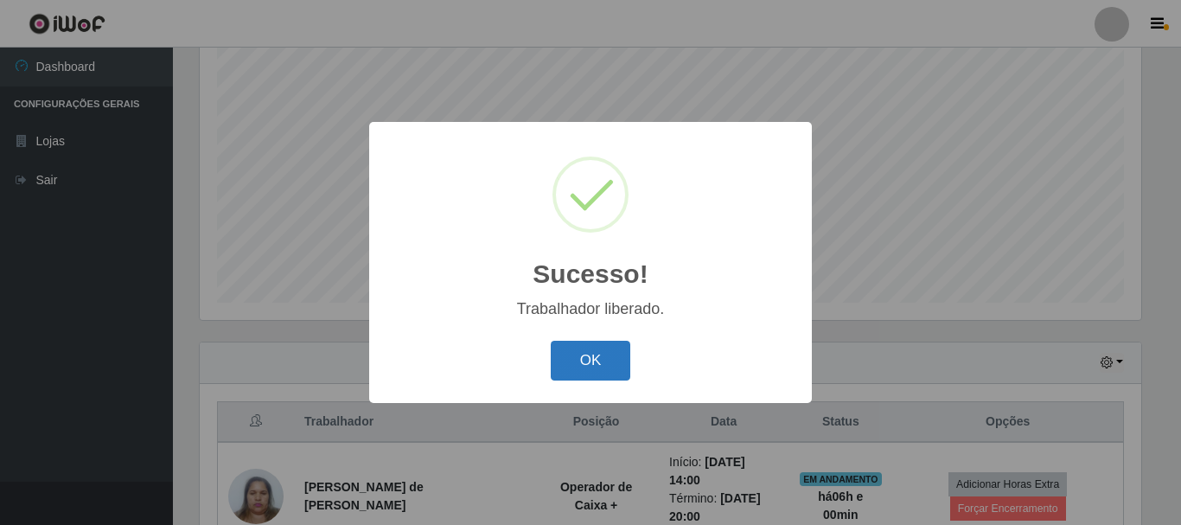
click at [610, 351] on button "OK" at bounding box center [591, 361] width 80 height 41
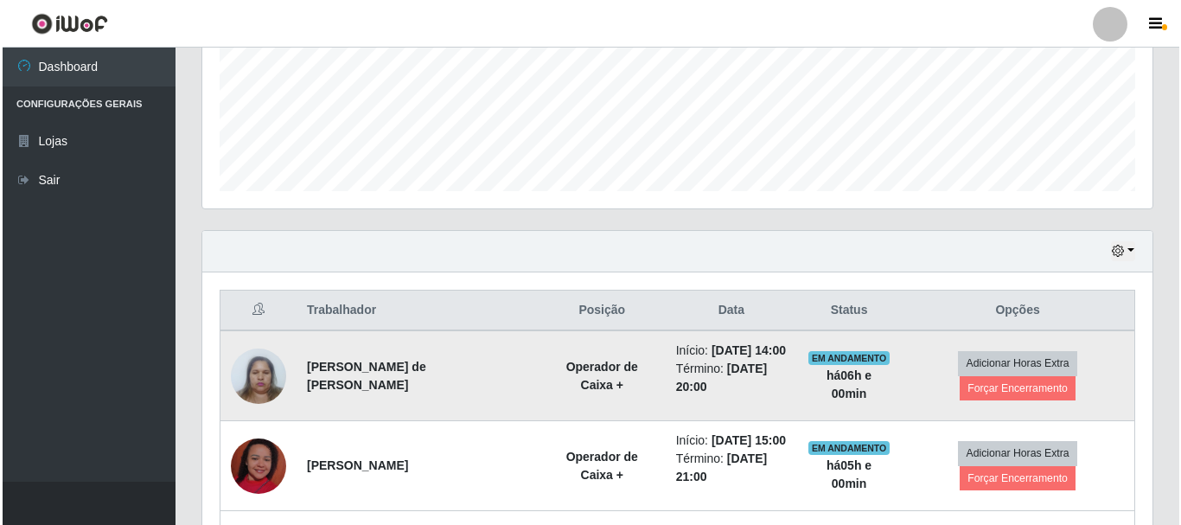
scroll to position [488, 0]
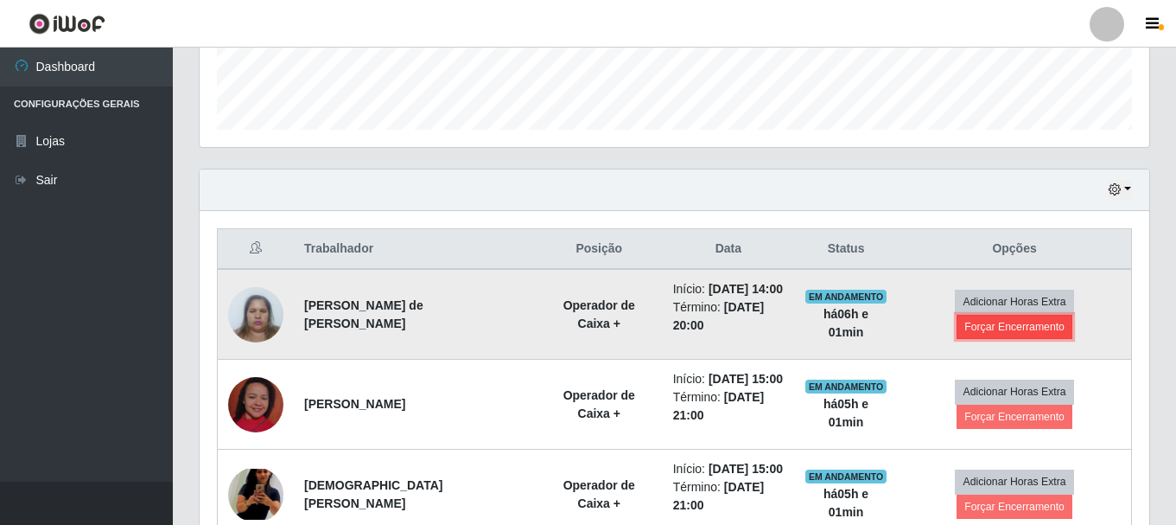
click at [1023, 328] on button "Forçar Encerramento" at bounding box center [1015, 327] width 116 height 24
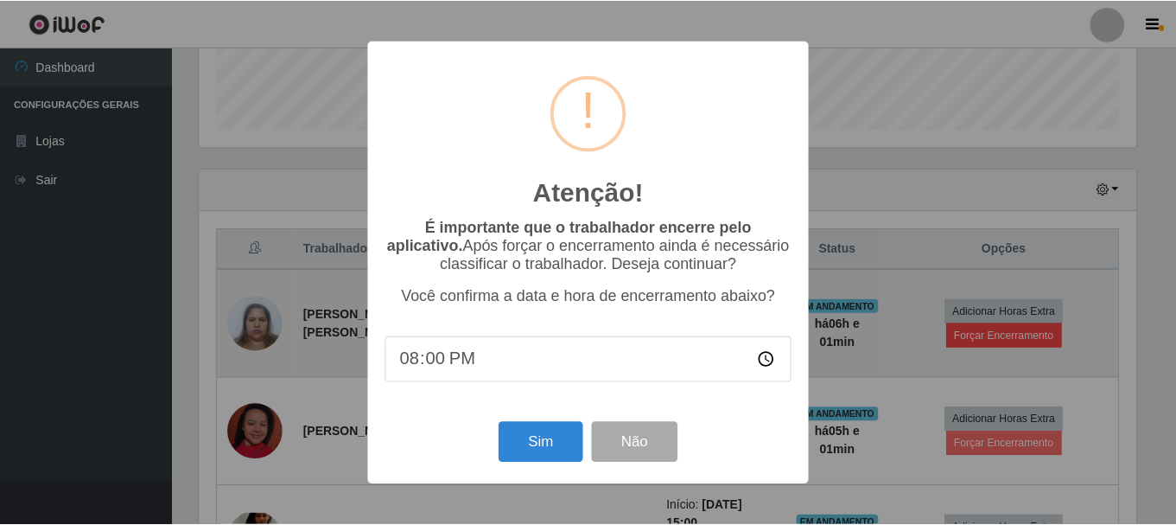
scroll to position [359, 941]
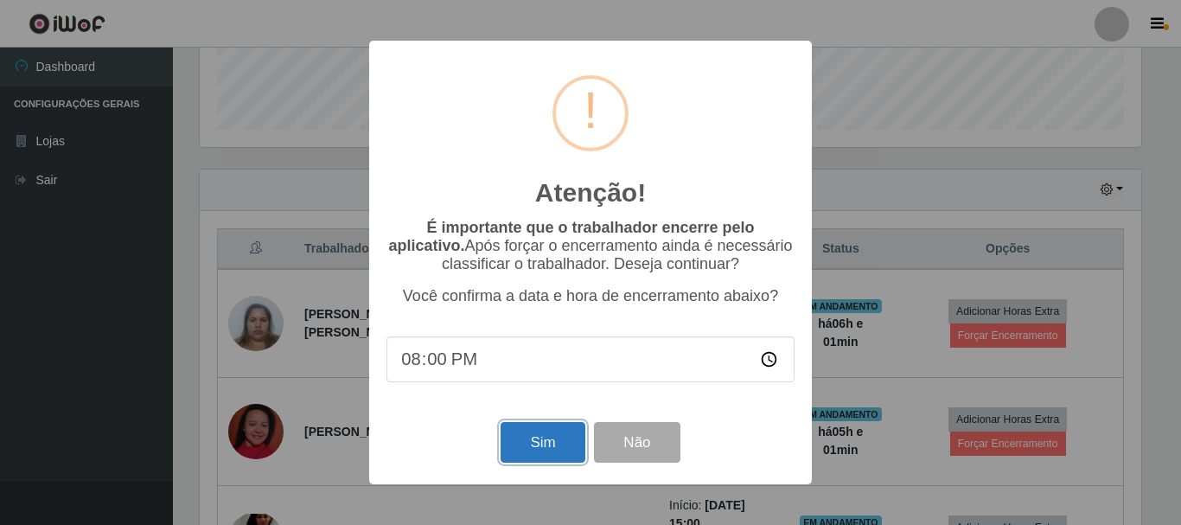
click at [546, 451] on button "Sim" at bounding box center [542, 442] width 84 height 41
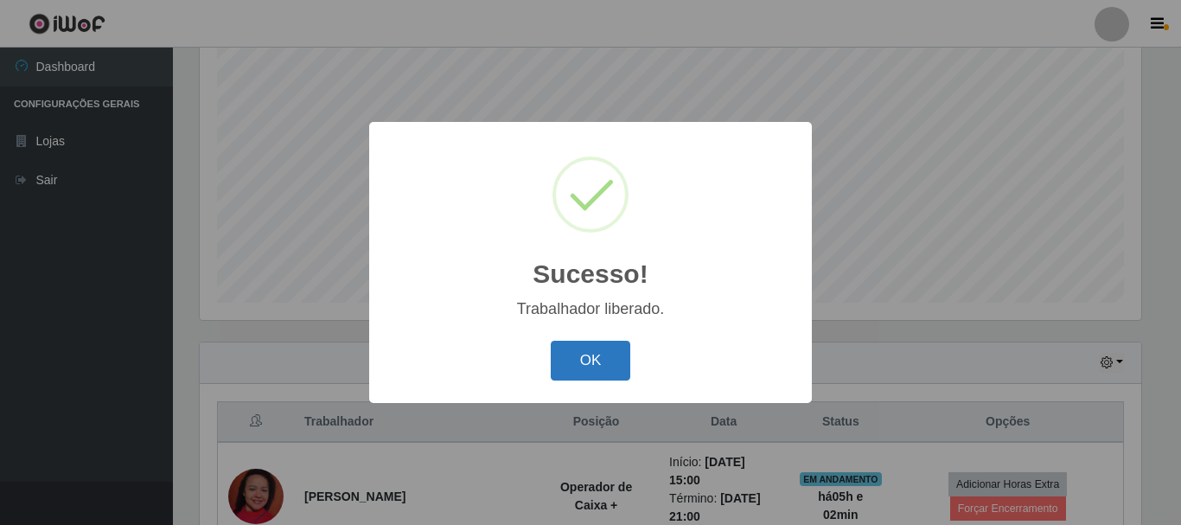
click at [582, 360] on button "OK" at bounding box center [591, 361] width 80 height 41
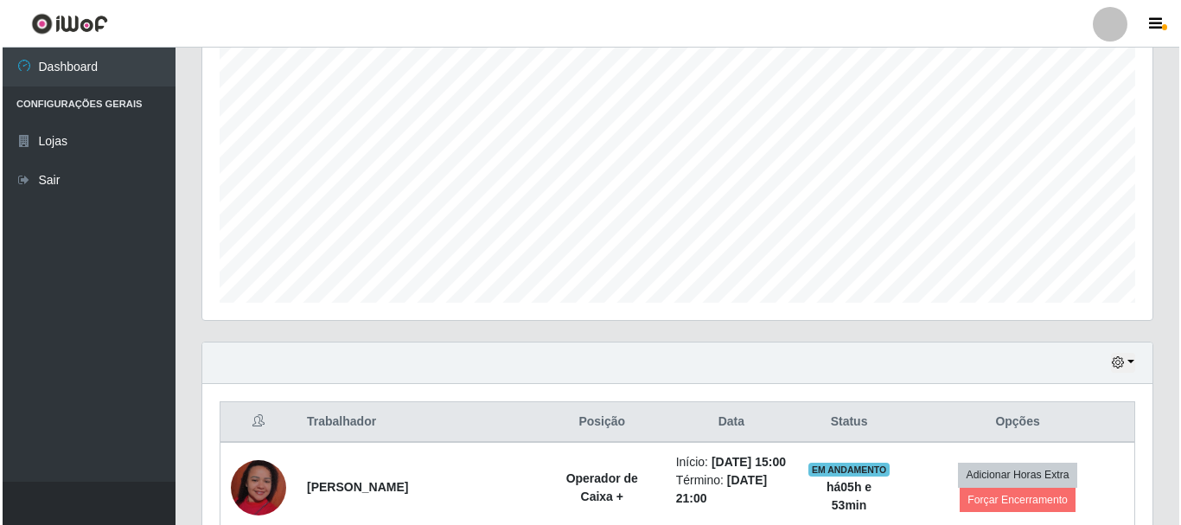
scroll to position [469, 0]
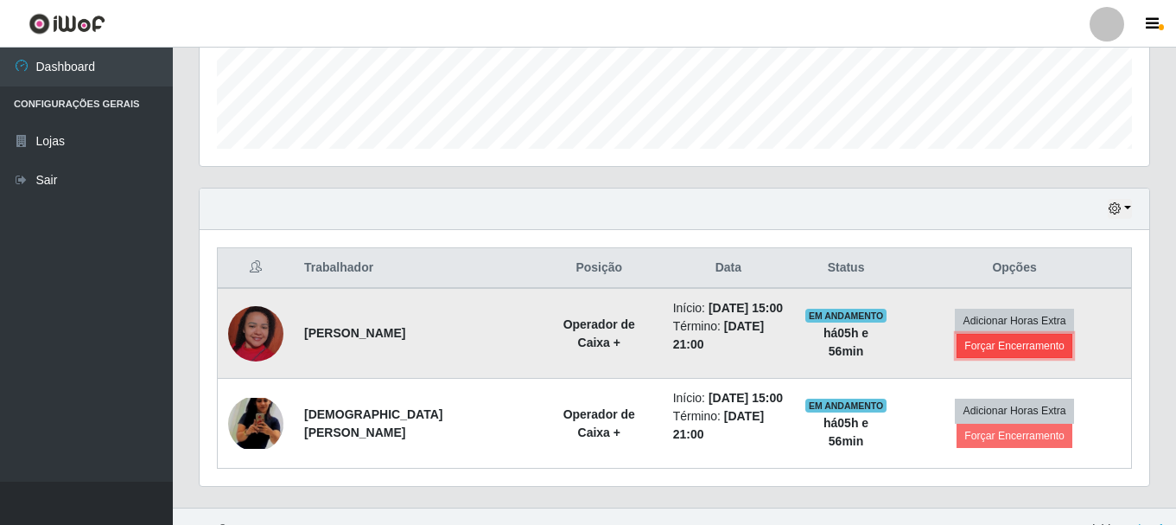
click at [1051, 334] on button "Forçar Encerramento" at bounding box center [1015, 346] width 116 height 24
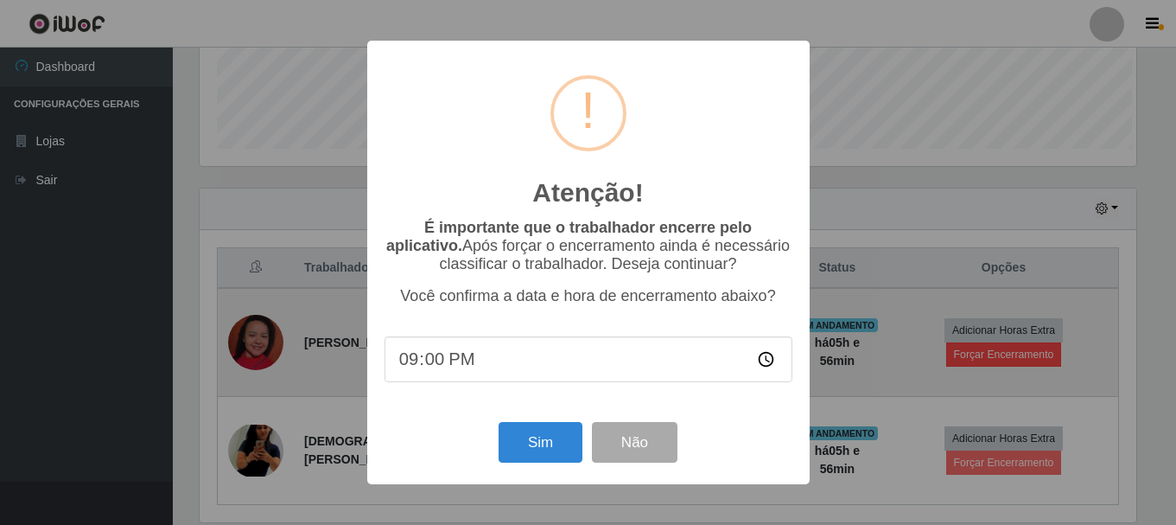
scroll to position [359, 941]
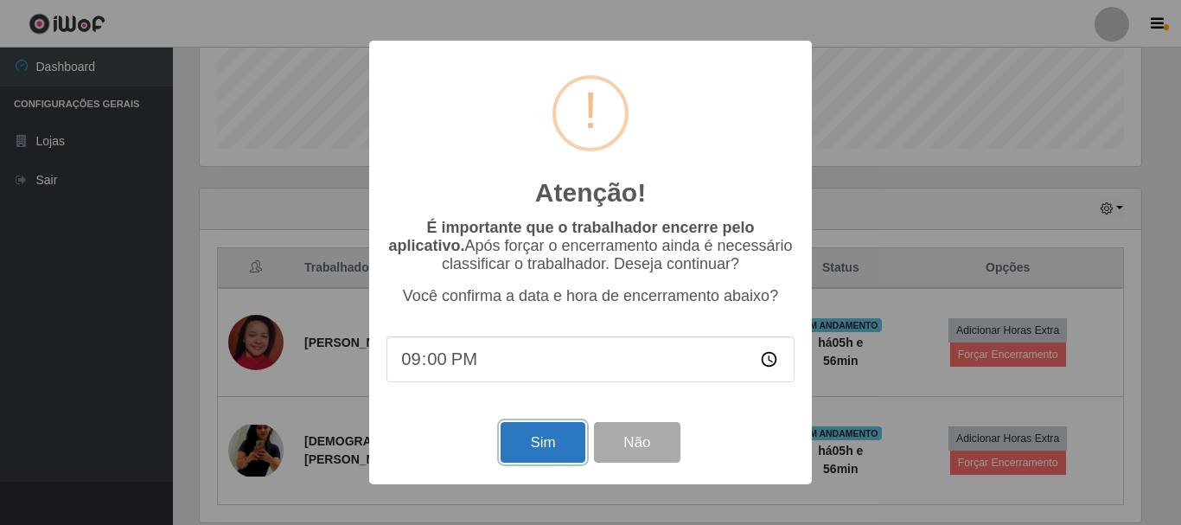
click at [536, 451] on button "Sim" at bounding box center [542, 442] width 84 height 41
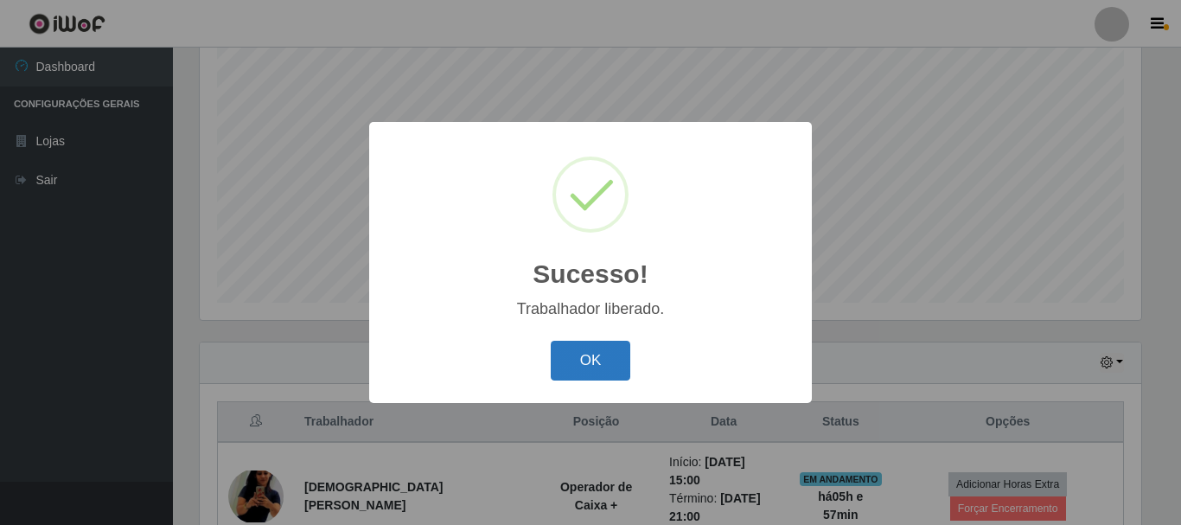
drag, startPoint x: 588, startPoint y: 359, endPoint x: 844, endPoint y: 354, distance: 256.8
click at [592, 358] on button "OK" at bounding box center [591, 361] width 80 height 41
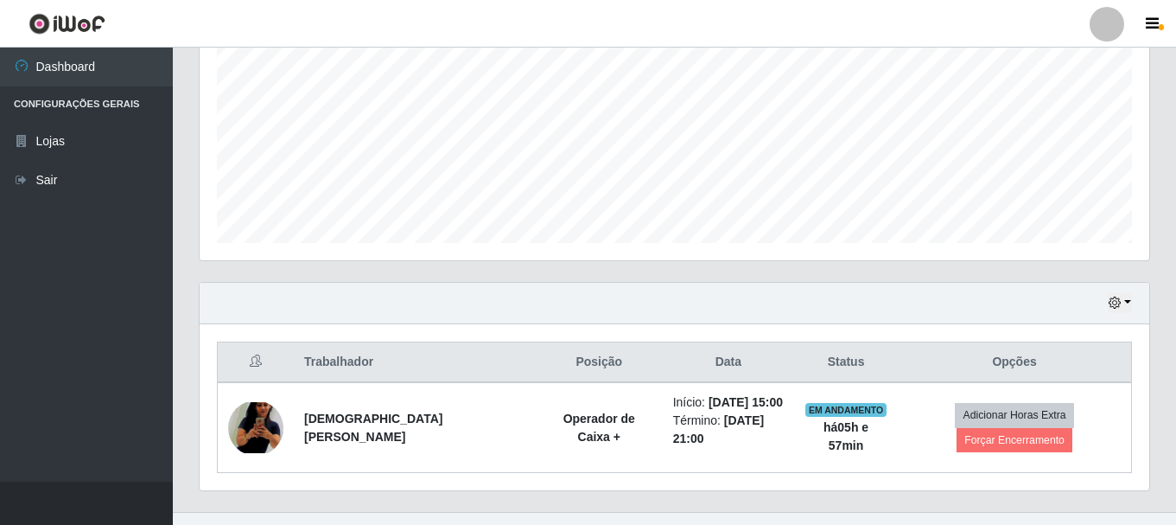
scroll to position [392, 0]
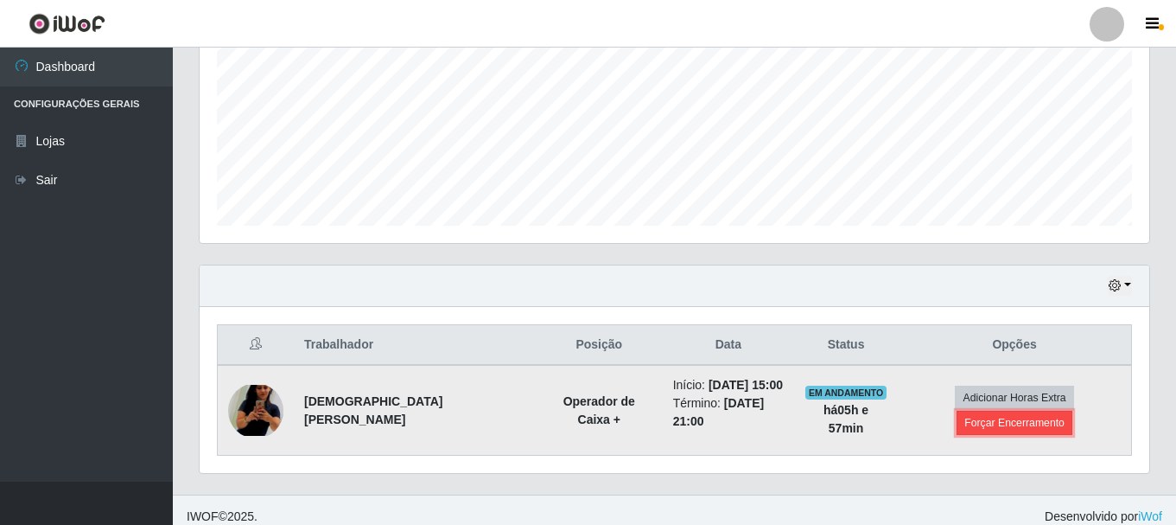
click at [1073, 411] on button "Forçar Encerramento" at bounding box center [1015, 423] width 116 height 24
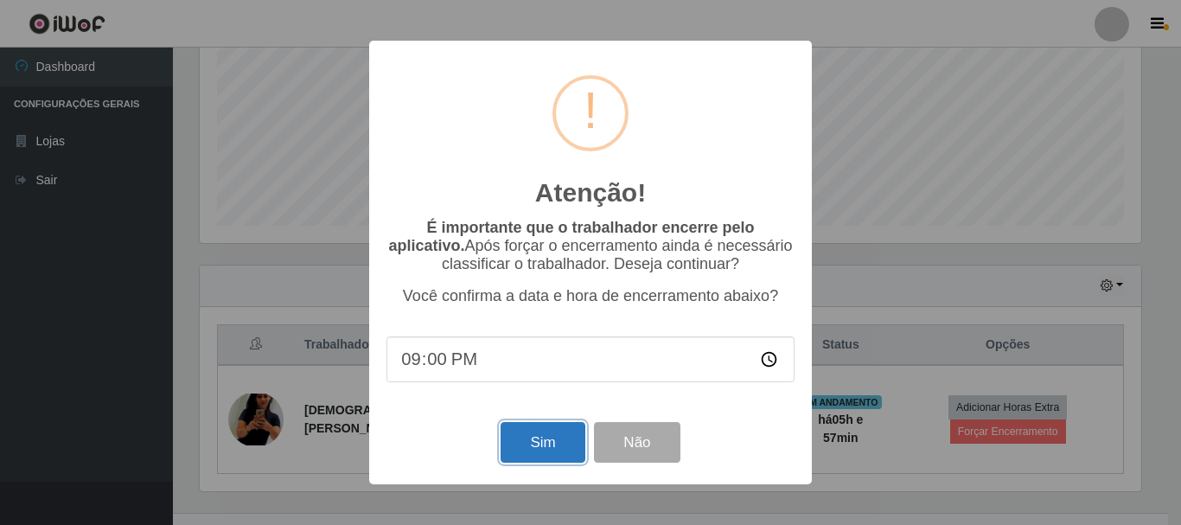
click at [533, 460] on button "Sim" at bounding box center [542, 442] width 84 height 41
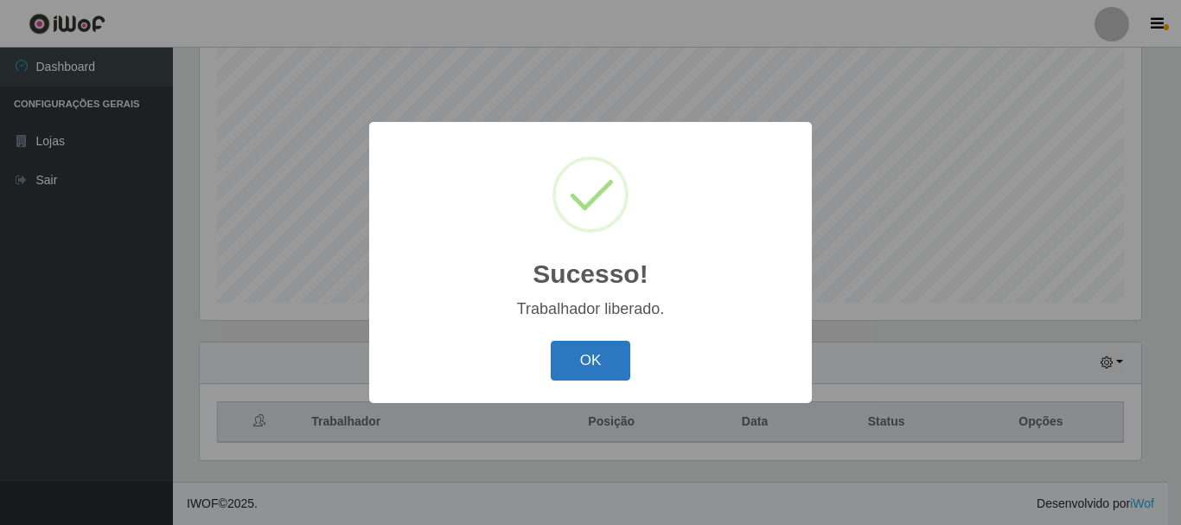
click at [599, 364] on button "OK" at bounding box center [591, 361] width 80 height 41
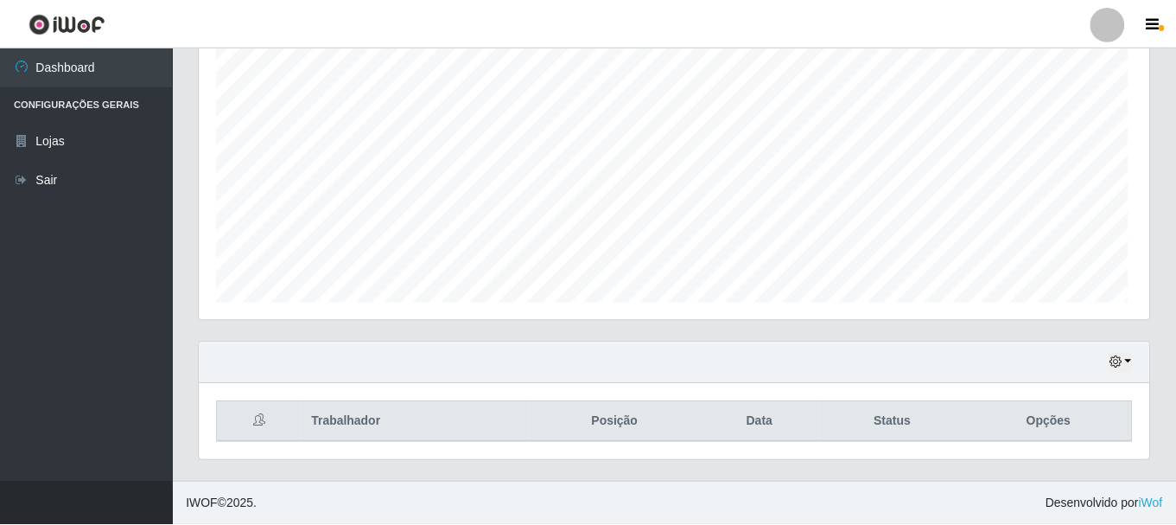
scroll to position [359, 950]
